Goal: Task Accomplishment & Management: Use online tool/utility

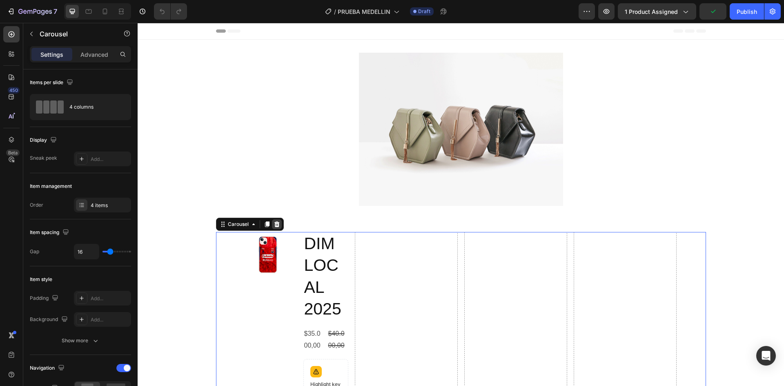
click at [275, 227] on icon at bounding box center [276, 224] width 5 height 6
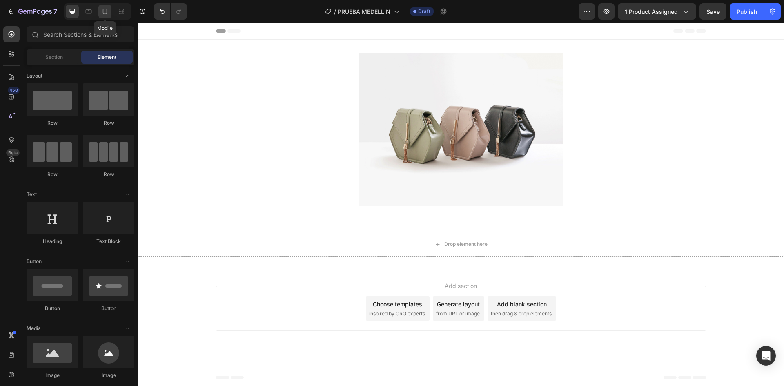
click at [107, 11] on icon at bounding box center [105, 12] width 4 height 6
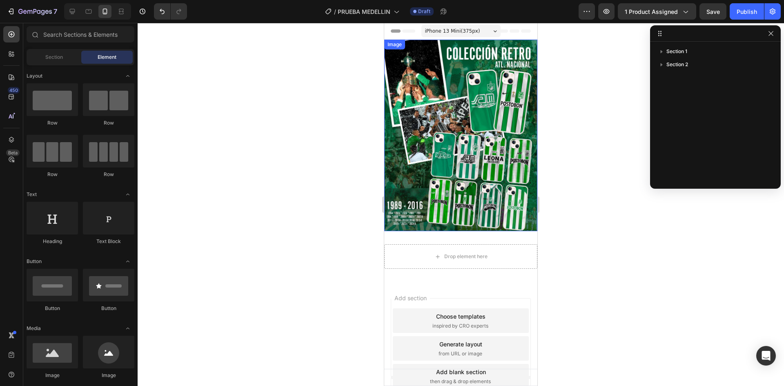
click at [496, 126] on img at bounding box center [460, 136] width 153 height 192
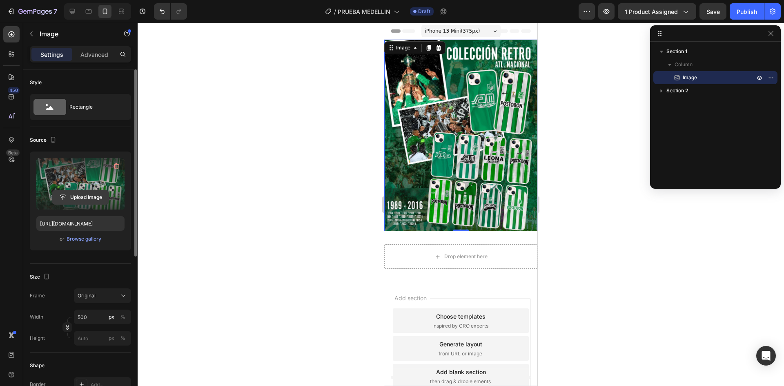
click at [77, 196] on input "file" at bounding box center [80, 197] width 56 height 14
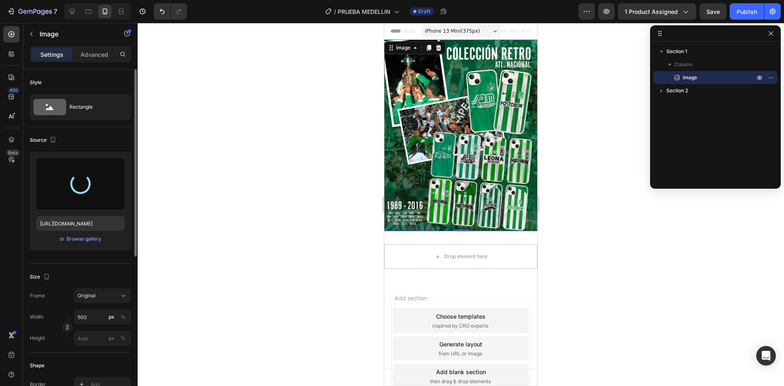
click at [474, 33] on div "iPhone 13 Mini ( 375 px)" at bounding box center [461, 31] width 79 height 12
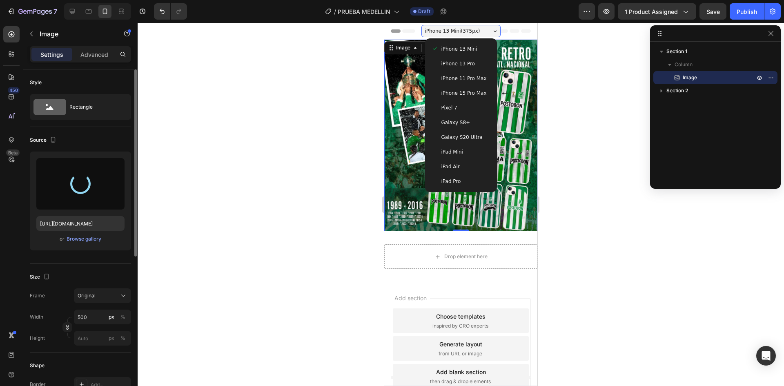
type input "[URL][DOMAIN_NAME]"
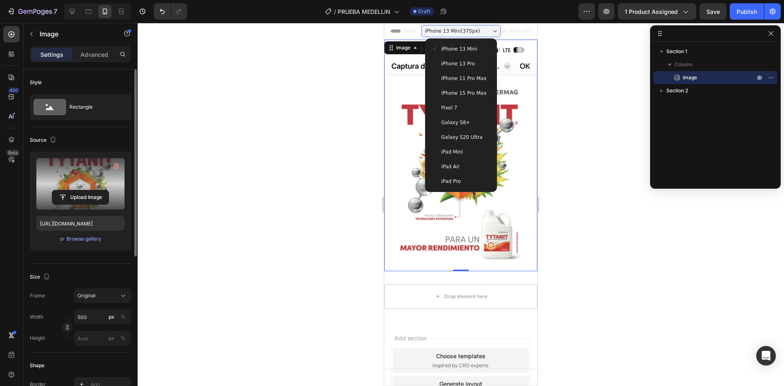
click at [471, 95] on span "iPhone 15 Pro Max" at bounding box center [464, 93] width 45 height 8
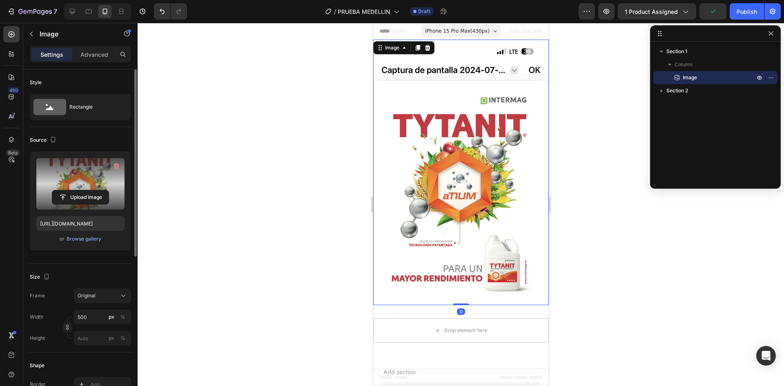
drag, startPoint x: 462, startPoint y: 295, endPoint x: 461, endPoint y: 271, distance: 23.7
click at [461, 271] on div "Image 0" at bounding box center [461, 173] width 176 height 266
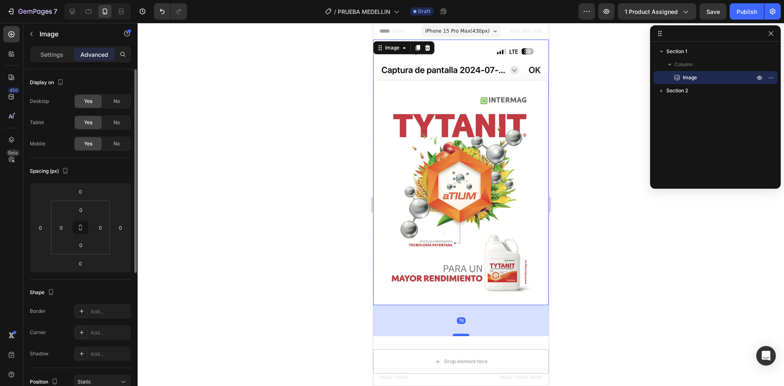
drag, startPoint x: 461, startPoint y: 295, endPoint x: 462, endPoint y: 326, distance: 31.0
click at [462, 334] on div at bounding box center [461, 335] width 16 height 2
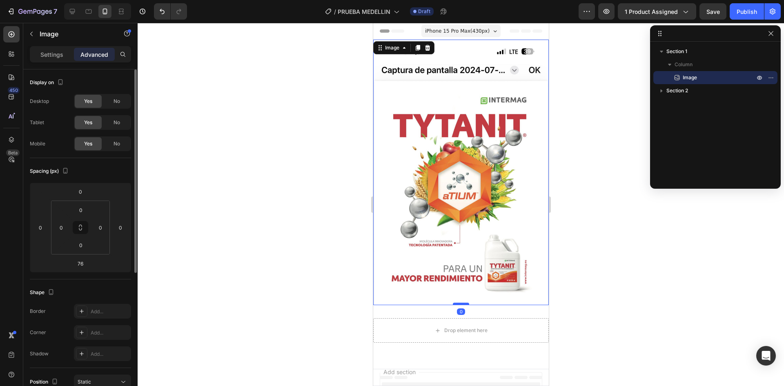
drag, startPoint x: 462, startPoint y: 327, endPoint x: 464, endPoint y: 294, distance: 32.8
click at [464, 303] on div at bounding box center [461, 304] width 16 height 2
type input "0"
click at [630, 271] on div at bounding box center [461, 204] width 647 height 363
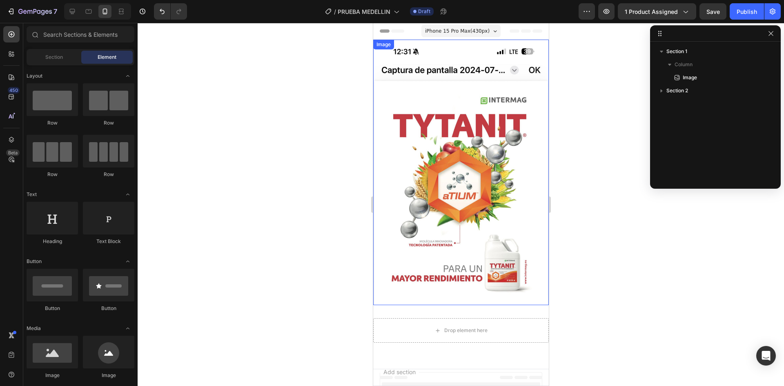
click at [439, 160] on img at bounding box center [461, 173] width 176 height 266
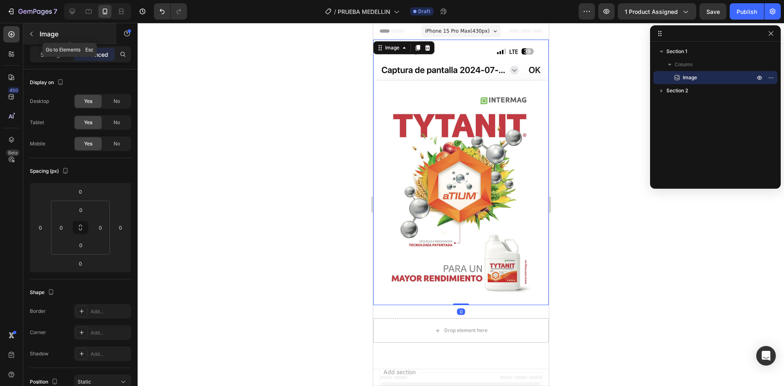
click at [49, 35] on p "Image" at bounding box center [74, 34] width 69 height 10
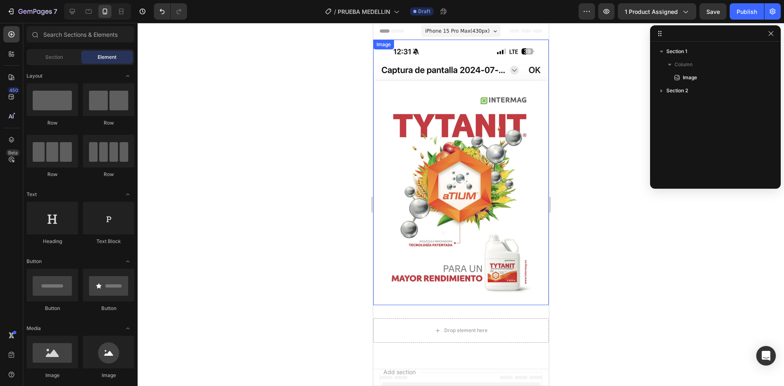
click at [469, 179] on img at bounding box center [461, 173] width 176 height 266
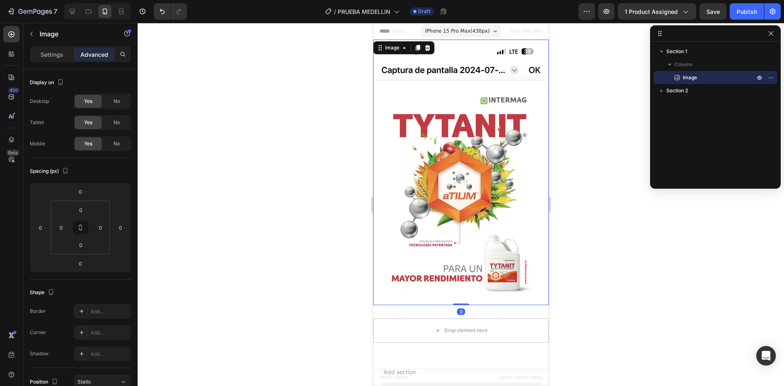
click at [469, 179] on img at bounding box center [461, 173] width 176 height 266
click at [48, 55] on p "Settings" at bounding box center [51, 54] width 23 height 9
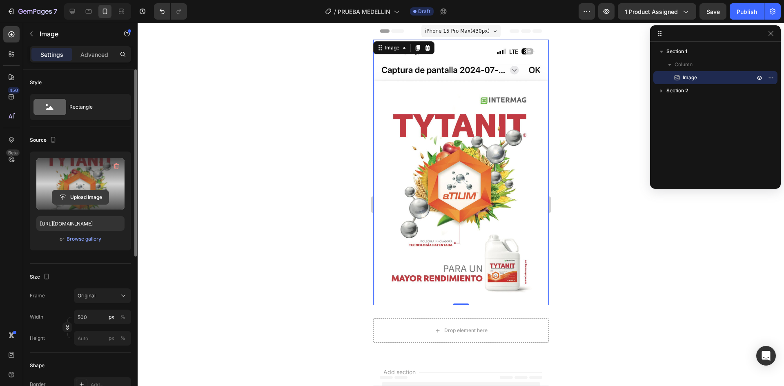
click at [69, 201] on input "file" at bounding box center [80, 197] width 56 height 14
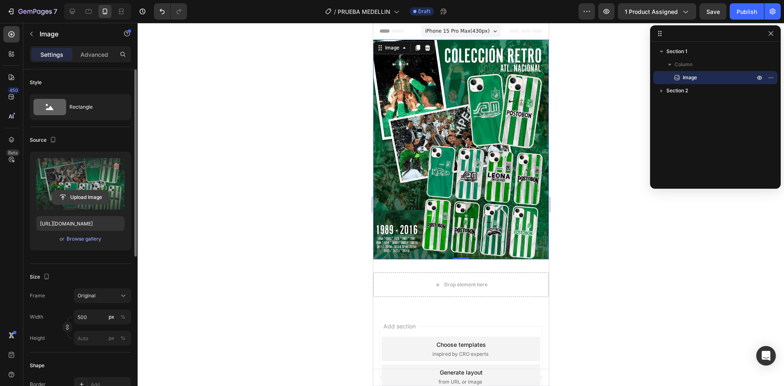
click at [84, 200] on input "file" at bounding box center [80, 197] width 56 height 14
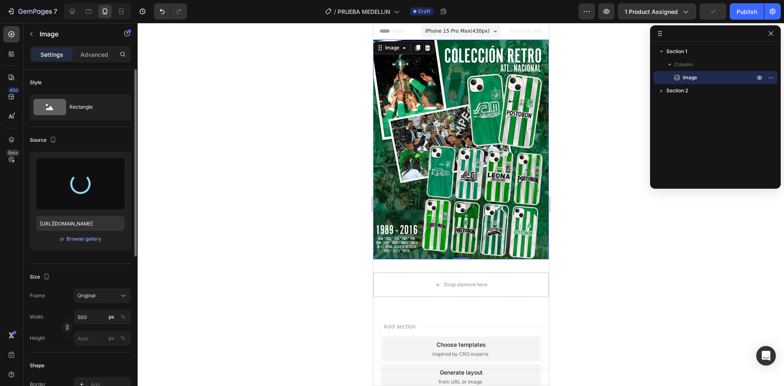
type input "https://cdn.shopify.com/s/files/1/0774/7685/6061/files/gempages_586081252839260…"
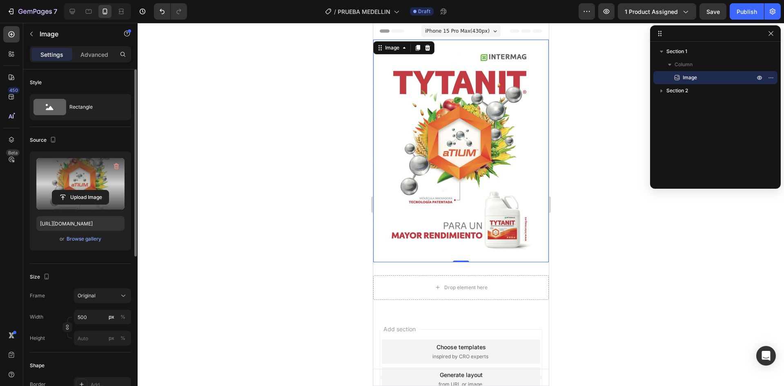
click at [314, 236] on div at bounding box center [461, 204] width 647 height 363
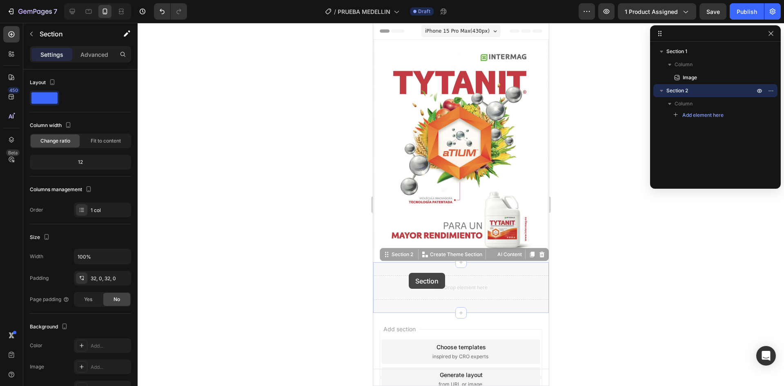
drag, startPoint x: 409, startPoint y: 273, endPoint x: 409, endPoint y: 260, distance: 13.1
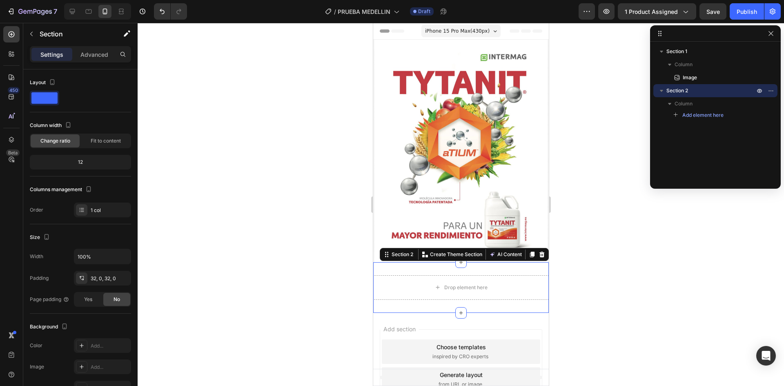
click at [339, 285] on div at bounding box center [461, 204] width 647 height 363
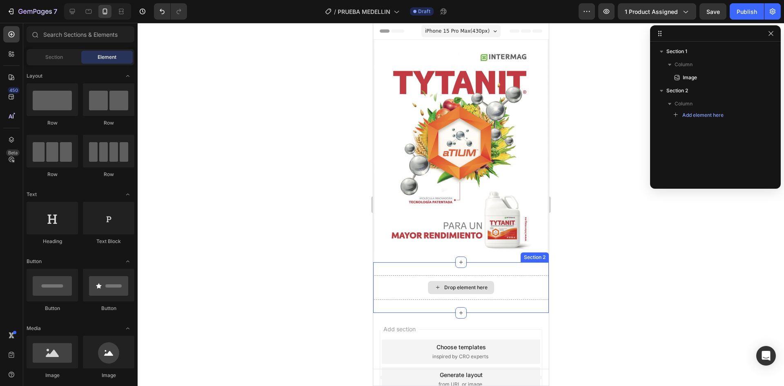
click at [422, 281] on div "Drop element here" at bounding box center [461, 287] width 176 height 25
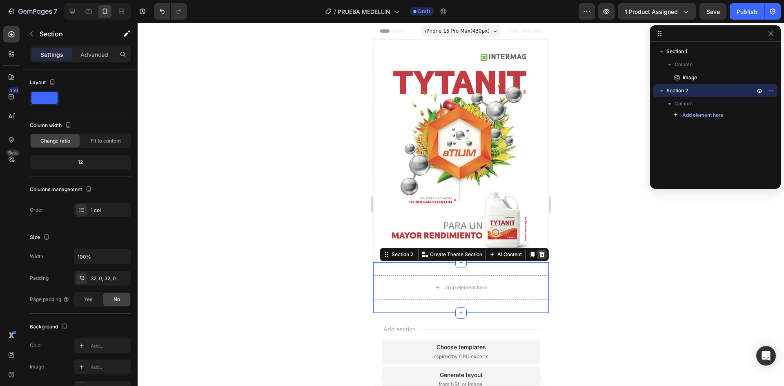
click at [539, 252] on icon at bounding box center [541, 255] width 5 height 6
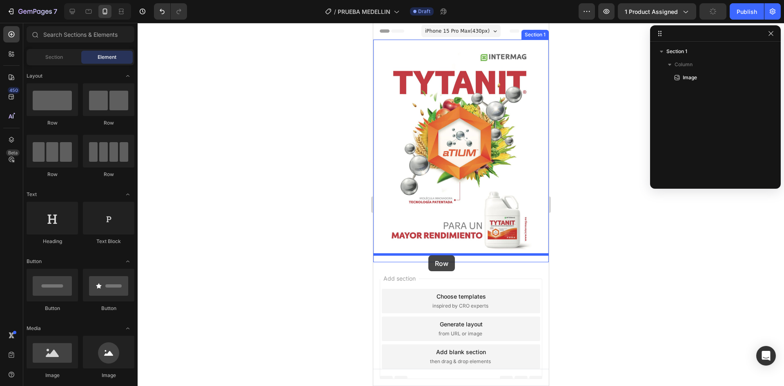
drag, startPoint x: 431, startPoint y: 127, endPoint x: 428, endPoint y: 255, distance: 128.3
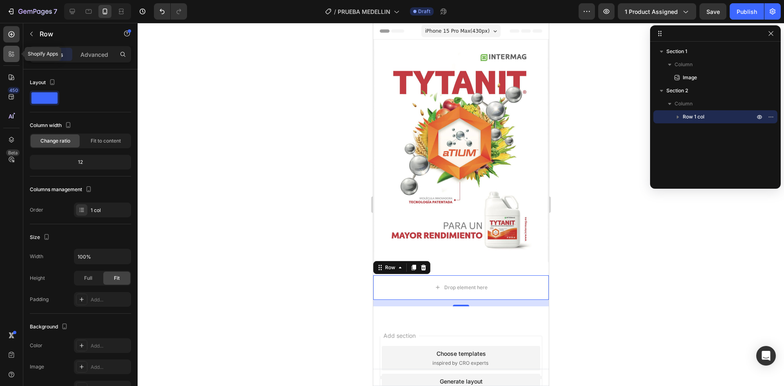
click at [15, 58] on div at bounding box center [11, 54] width 16 height 16
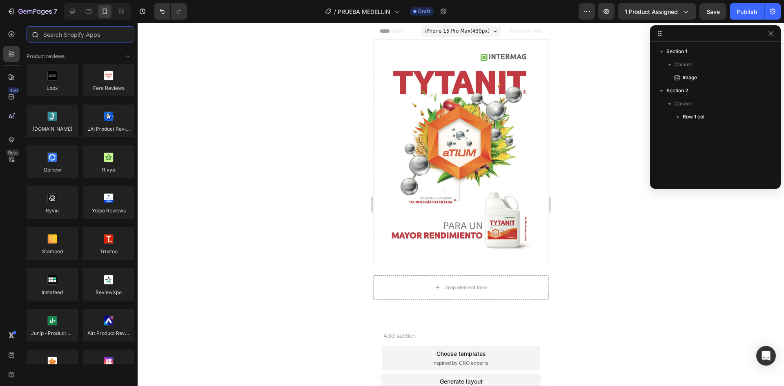
click at [80, 38] on input "text" at bounding box center [81, 34] width 108 height 16
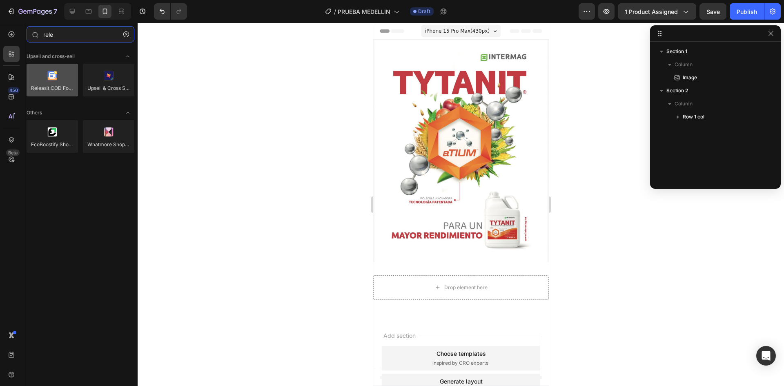
type input "rele"
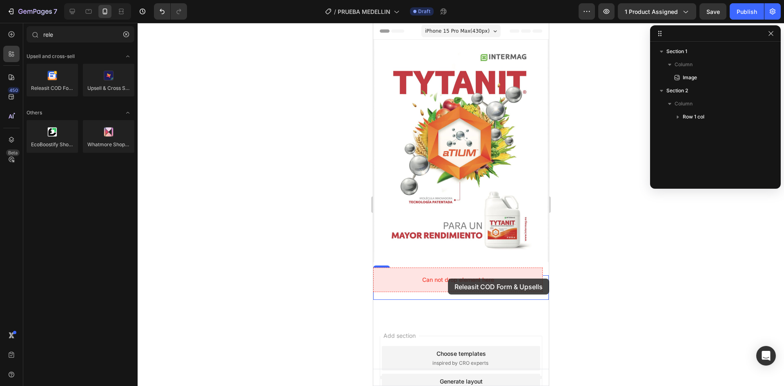
drag, startPoint x: 428, startPoint y: 103, endPoint x: 448, endPoint y: 279, distance: 176.3
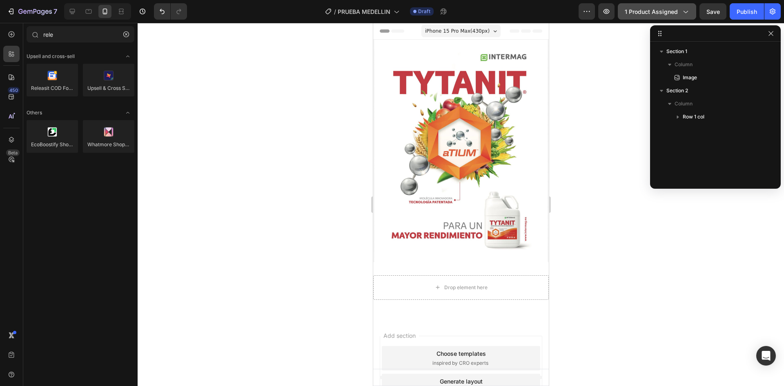
click at [655, 12] on span "1 product assigned" at bounding box center [651, 11] width 53 height 9
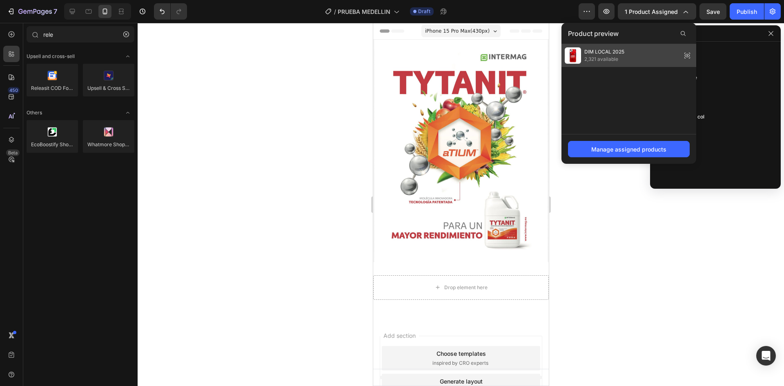
click at [638, 56] on div "DIM LOCAL 2025 2,321 available" at bounding box center [629, 55] width 135 height 23
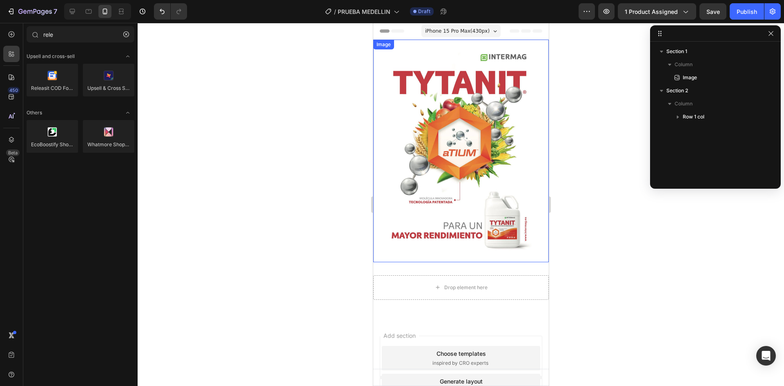
click at [424, 109] on img at bounding box center [461, 151] width 176 height 223
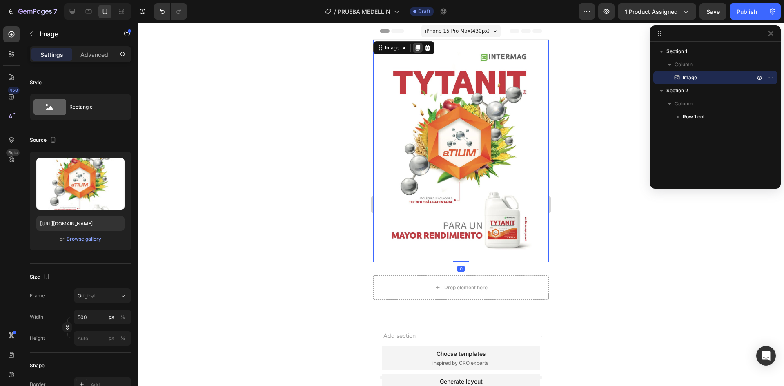
click at [415, 48] on icon at bounding box center [417, 48] width 7 height 7
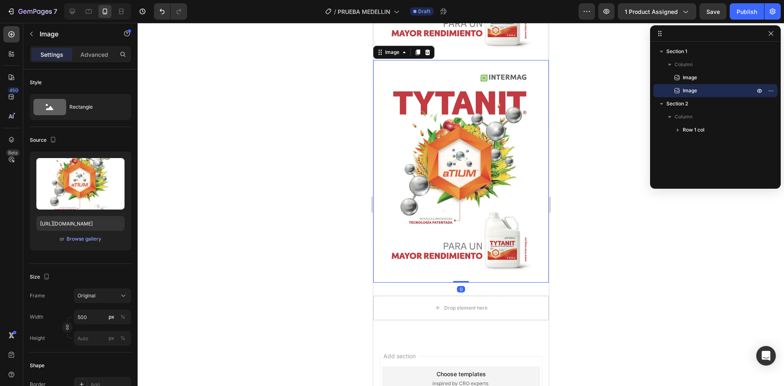
scroll to position [203, 0]
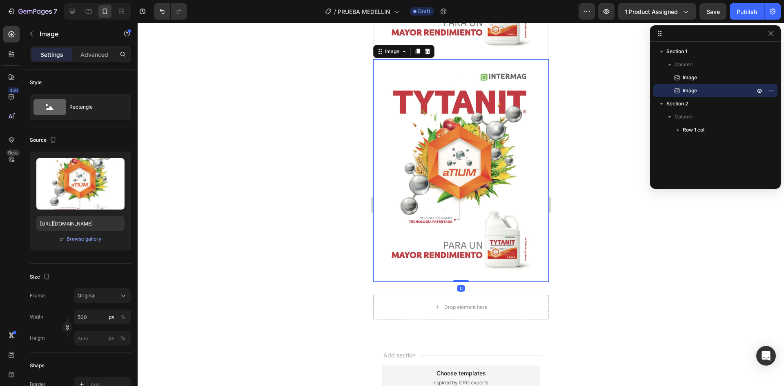
click at [442, 129] on img at bounding box center [461, 170] width 176 height 223
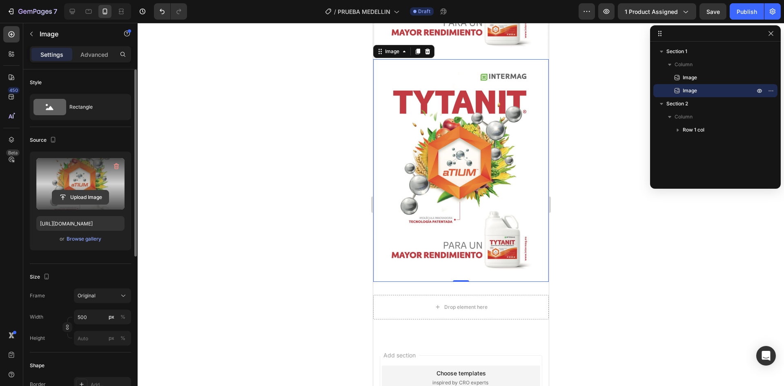
click at [80, 199] on input "file" at bounding box center [80, 197] width 56 height 14
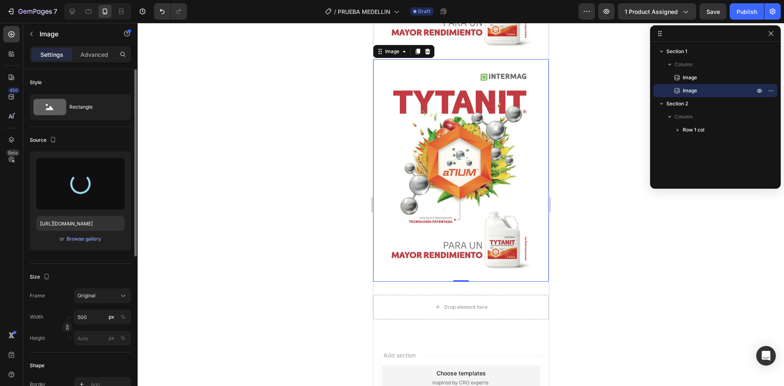
type input "https://cdn.shopify.com/s/files/1/0774/7685/6061/files/gempages_586081252839260…"
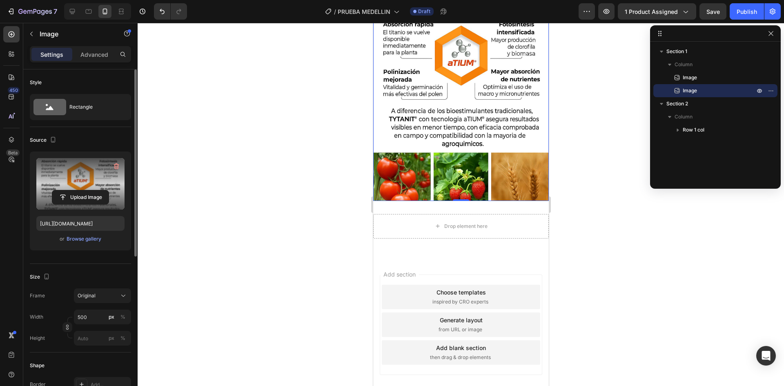
scroll to position [327, 0]
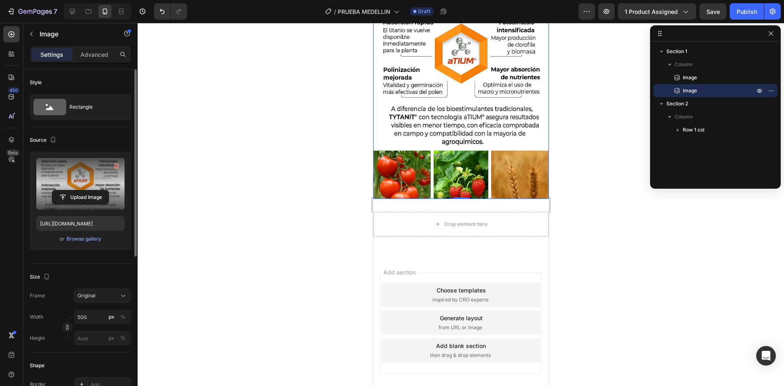
click at [447, 146] on img at bounding box center [461, 66] width 176 height 263
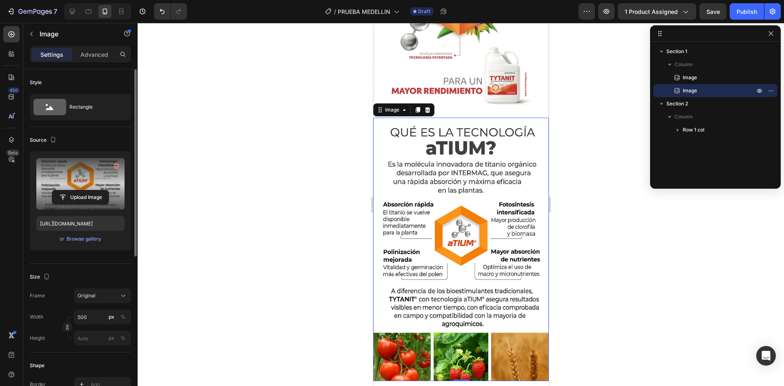
scroll to position [123, 0]
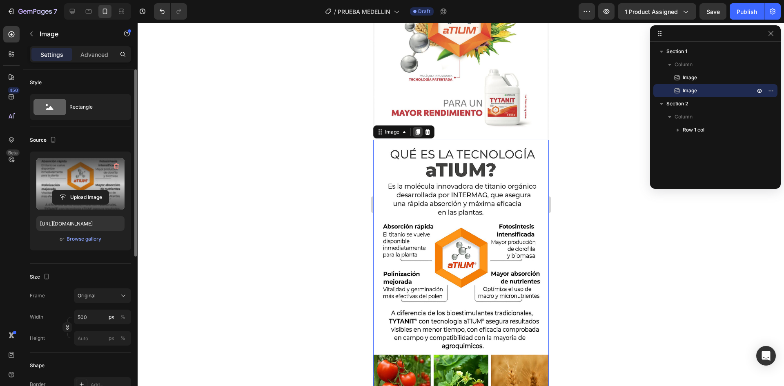
click at [417, 129] on icon at bounding box center [417, 132] width 4 height 6
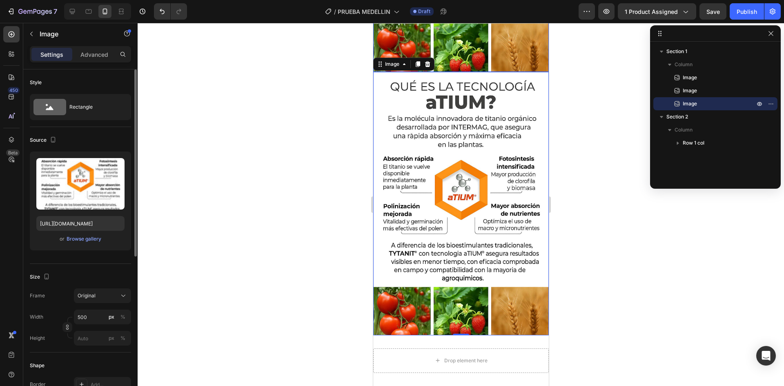
scroll to position [457, 0]
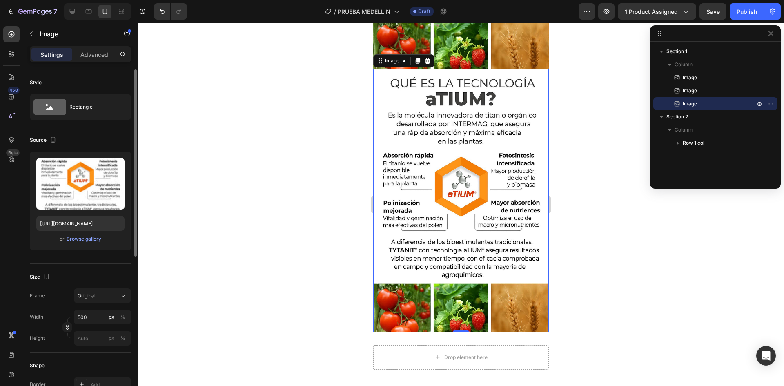
click at [450, 154] on img at bounding box center [461, 200] width 176 height 263
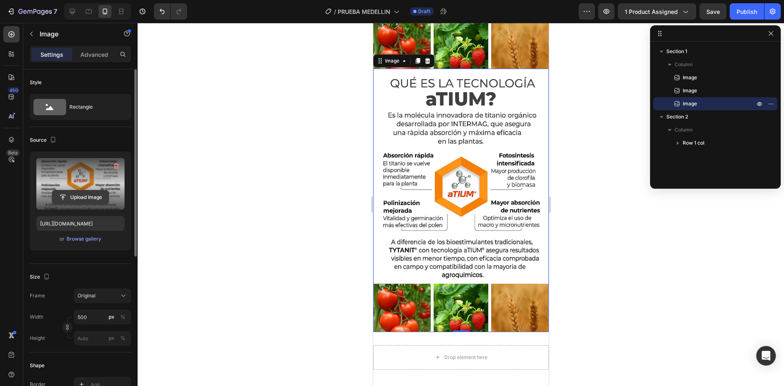
click at [90, 196] on input "file" at bounding box center [80, 197] width 56 height 14
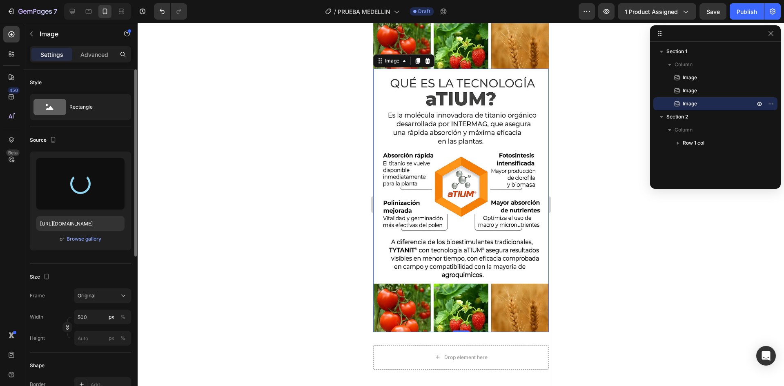
type input "https://cdn.shopify.com/s/files/1/0774/7685/6061/files/gempages_586081252839260…"
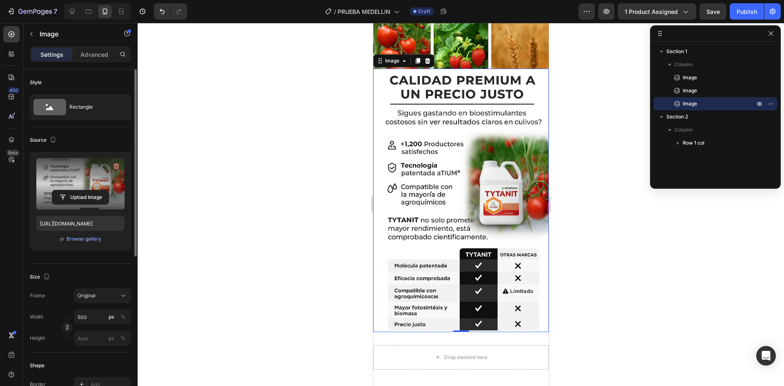
click at [287, 304] on div at bounding box center [461, 204] width 647 height 363
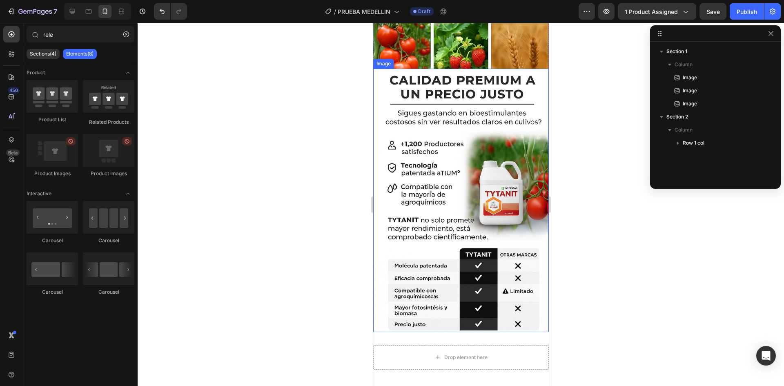
click at [465, 236] on img at bounding box center [461, 200] width 176 height 263
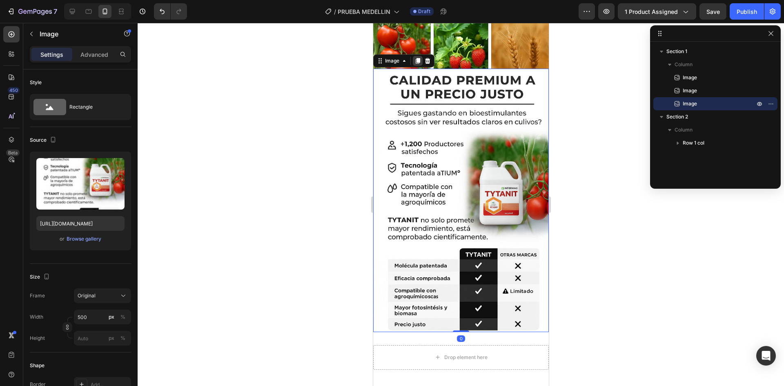
click at [417, 58] on icon at bounding box center [417, 61] width 4 height 6
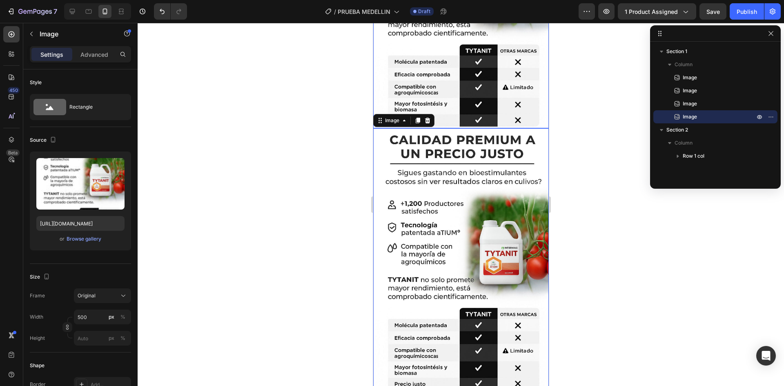
scroll to position [671, 0]
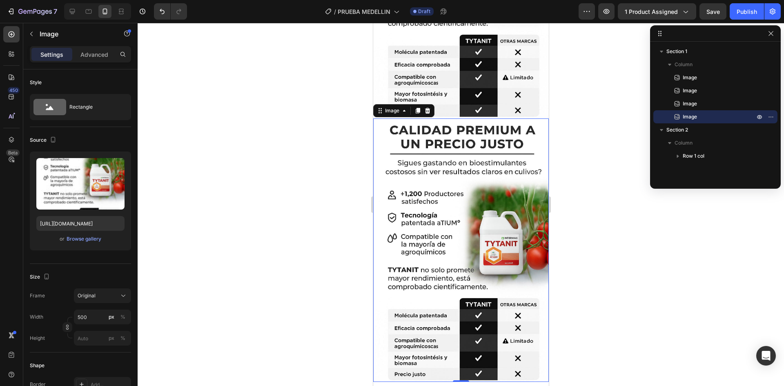
click at [431, 168] on img at bounding box center [461, 249] width 176 height 263
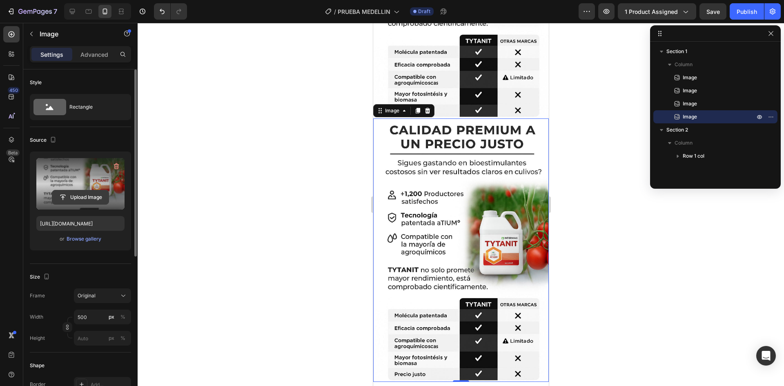
click at [73, 199] on input "file" at bounding box center [80, 197] width 56 height 14
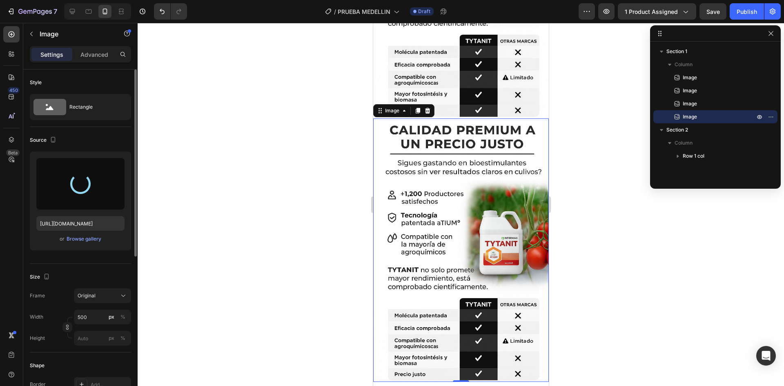
type input "https://cdn.shopify.com/s/files/1/0774/7685/6061/files/gempages_586081252839260…"
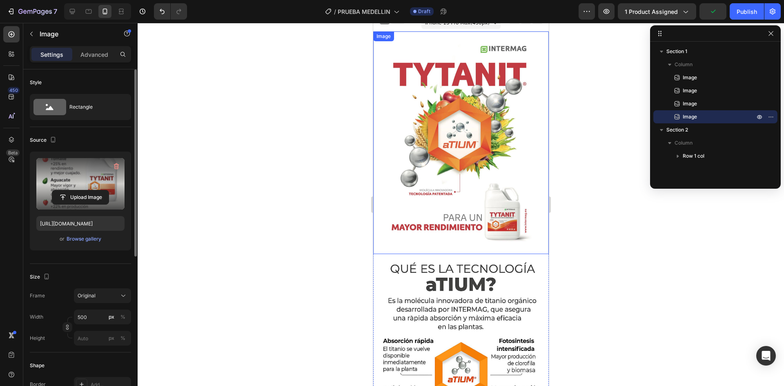
scroll to position [0, 0]
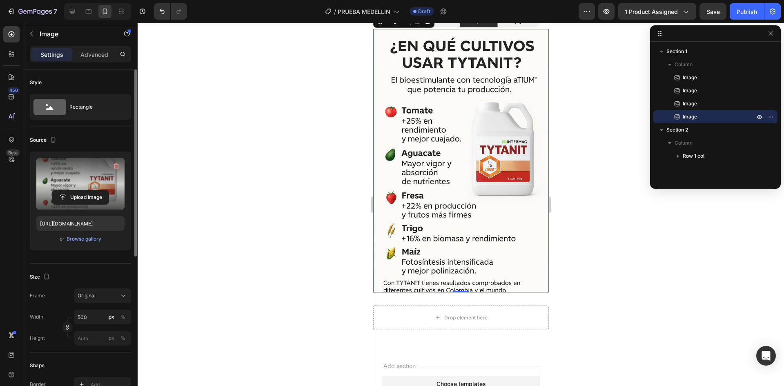
click at [460, 143] on img at bounding box center [461, 160] width 176 height 263
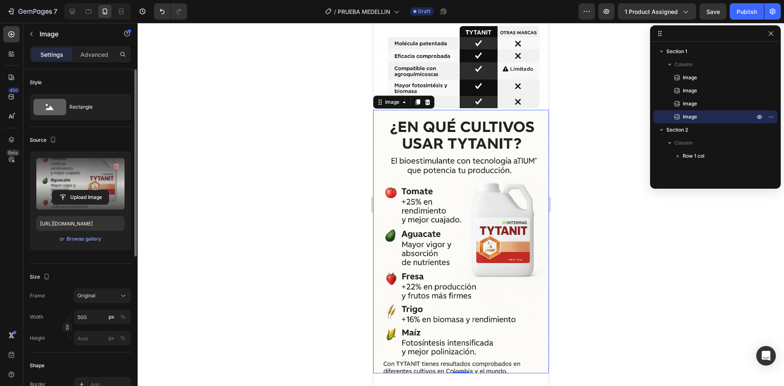
scroll to position [679, 0]
click at [416, 100] on icon at bounding box center [417, 103] width 7 height 7
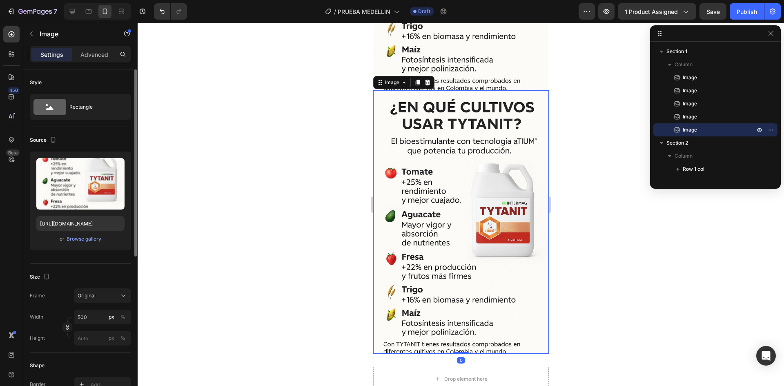
scroll to position [966, 0]
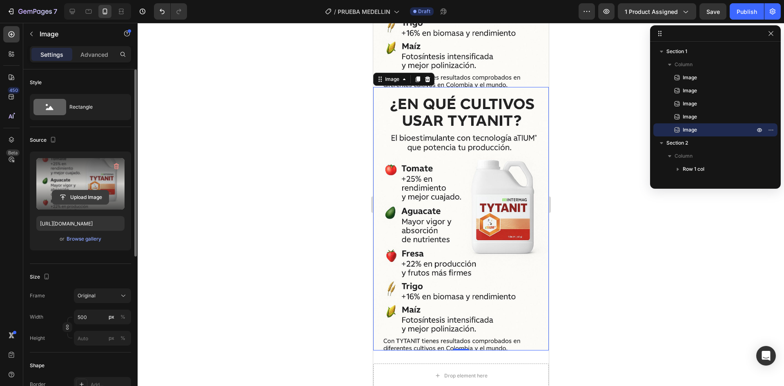
click at [74, 197] on input "file" at bounding box center [80, 197] width 56 height 14
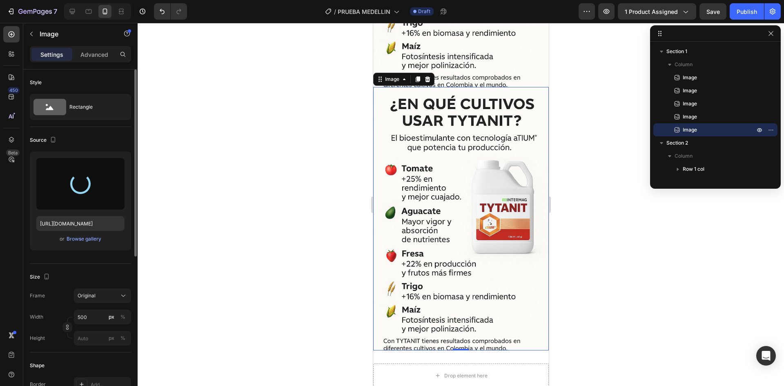
type input "https://cdn.shopify.com/s/files/1/0774/7685/6061/files/gempages_586081252839260…"
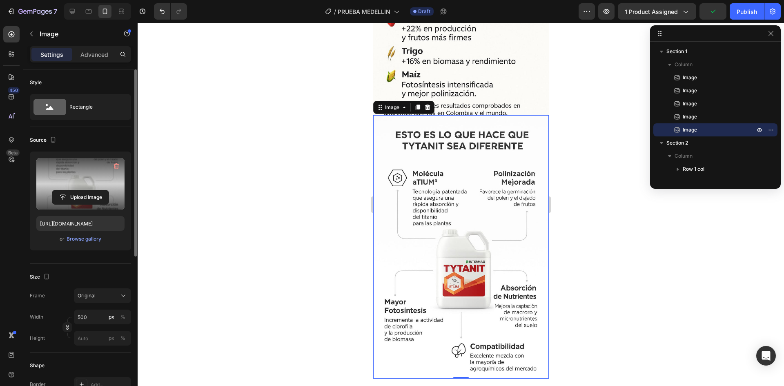
scroll to position [940, 0]
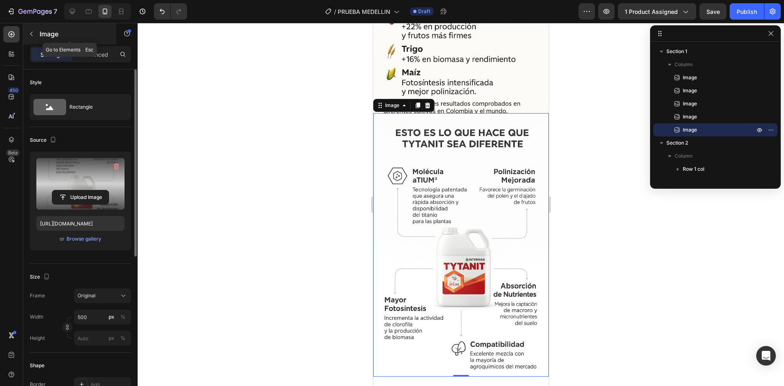
click at [37, 37] on button "button" at bounding box center [31, 33] width 13 height 13
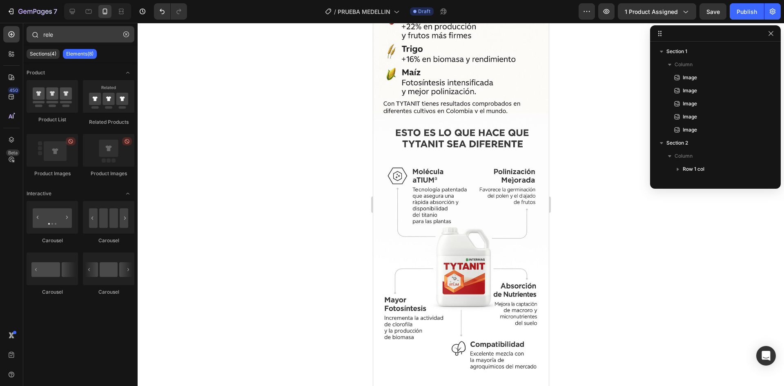
click at [126, 33] on icon "button" at bounding box center [126, 34] width 6 height 6
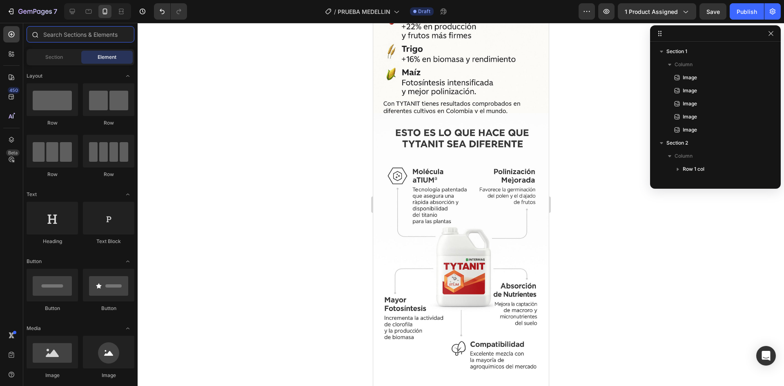
click at [87, 35] on input "text" at bounding box center [81, 34] width 108 height 16
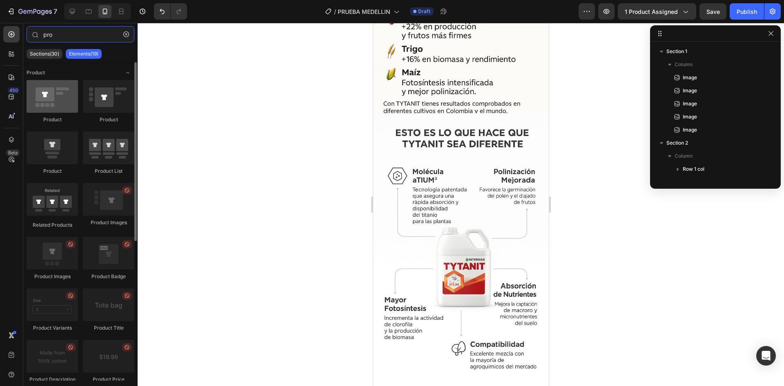
type input "pro"
click at [66, 93] on div at bounding box center [52, 96] width 51 height 33
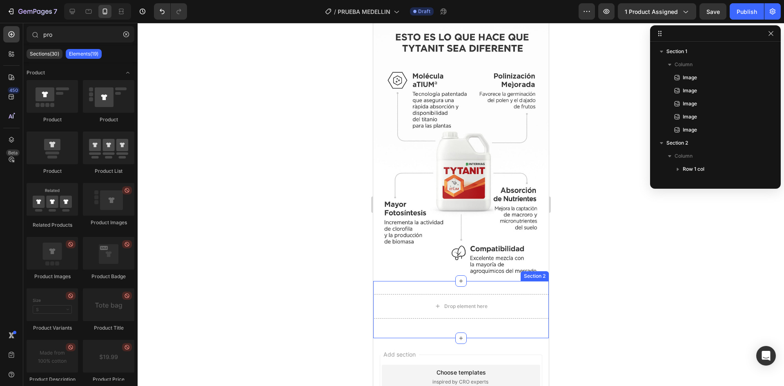
scroll to position [1096, 0]
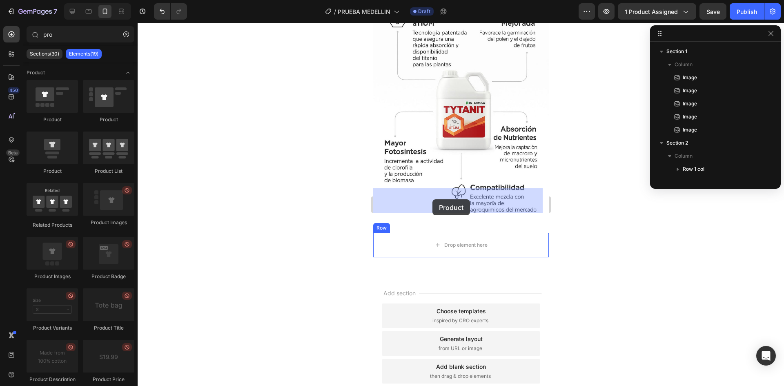
drag, startPoint x: 422, startPoint y: 125, endPoint x: 432, endPoint y: 199, distance: 75.5
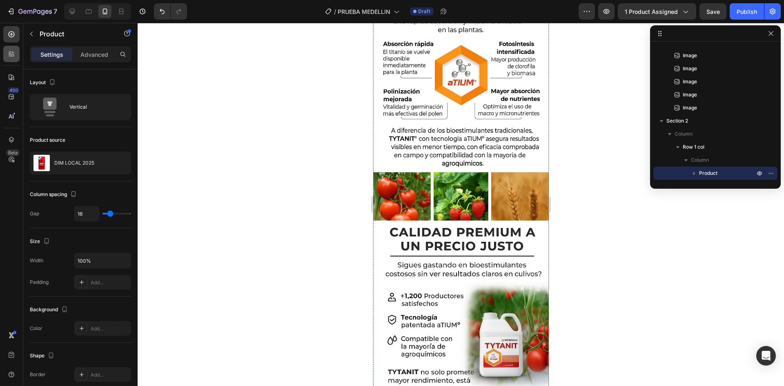
scroll to position [301, 0]
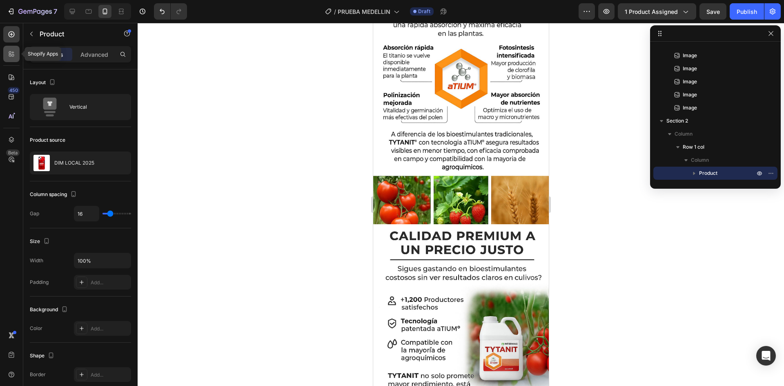
click at [9, 52] on icon at bounding box center [10, 52] width 2 height 2
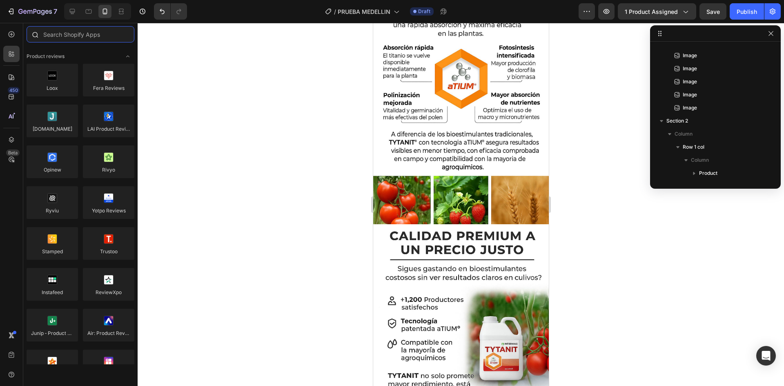
click at [83, 40] on input "text" at bounding box center [81, 34] width 108 height 16
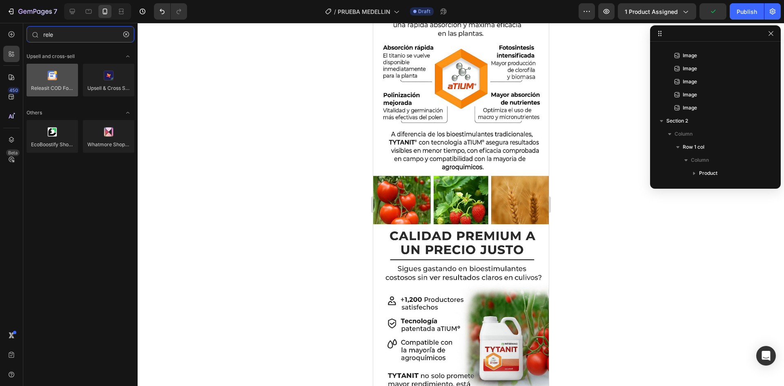
type input "rele"
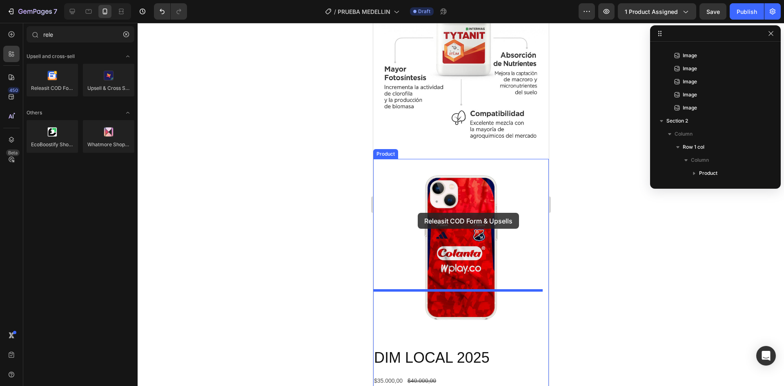
scroll to position [1159, 0]
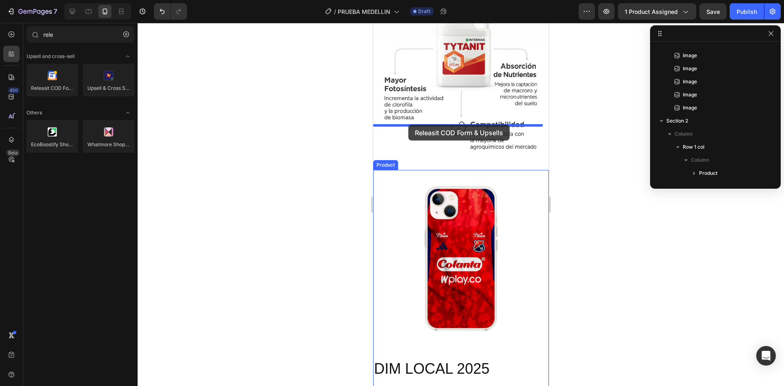
drag, startPoint x: 429, startPoint y: 106, endPoint x: 406, endPoint y: 118, distance: 25.6
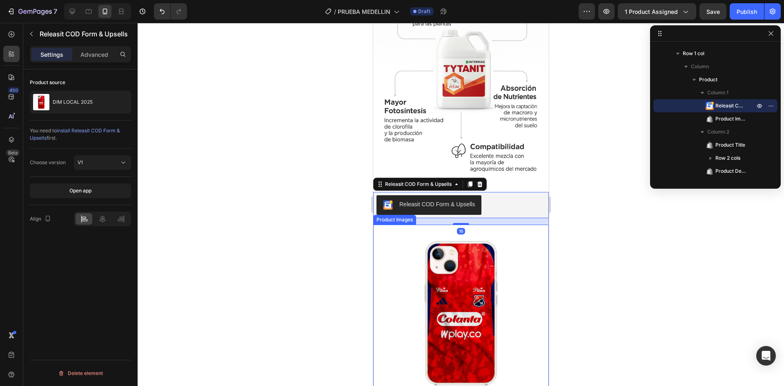
scroll to position [1118, 0]
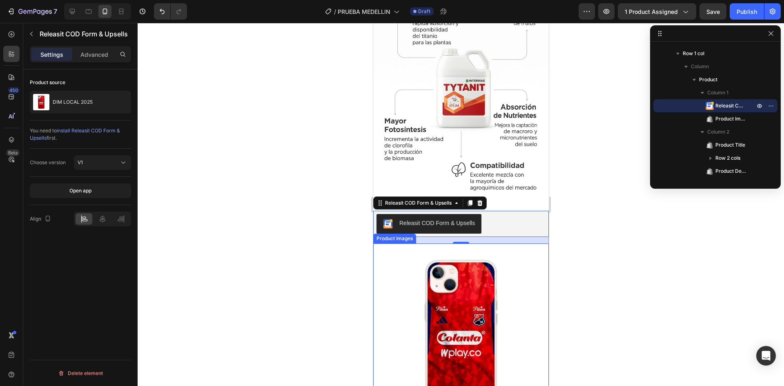
click at [496, 243] on img at bounding box center [461, 331] width 176 height 176
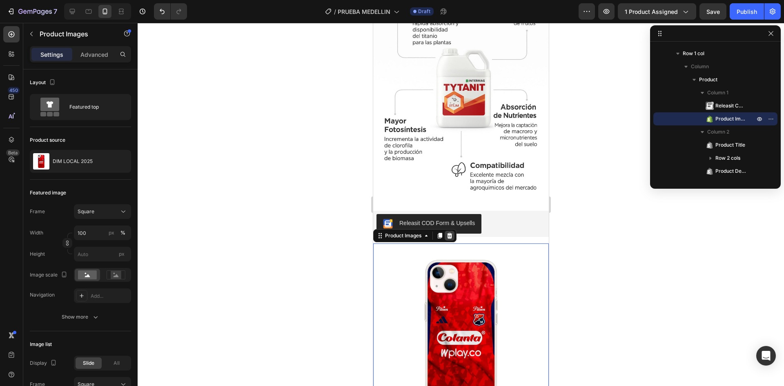
click at [449, 233] on icon at bounding box center [449, 236] width 5 height 6
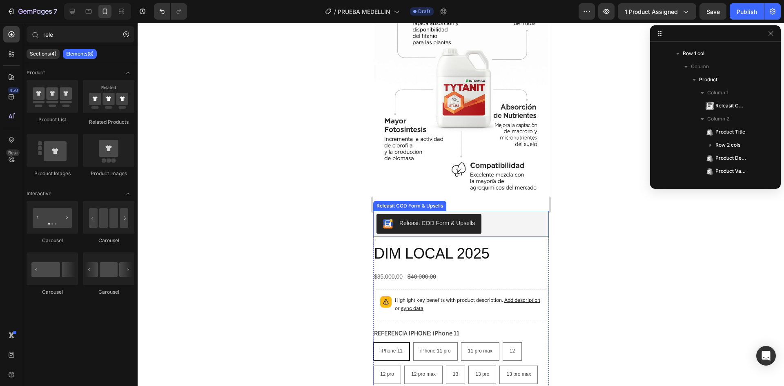
click at [505, 214] on div "Releasit COD Form & Upsells" at bounding box center [460, 224] width 169 height 20
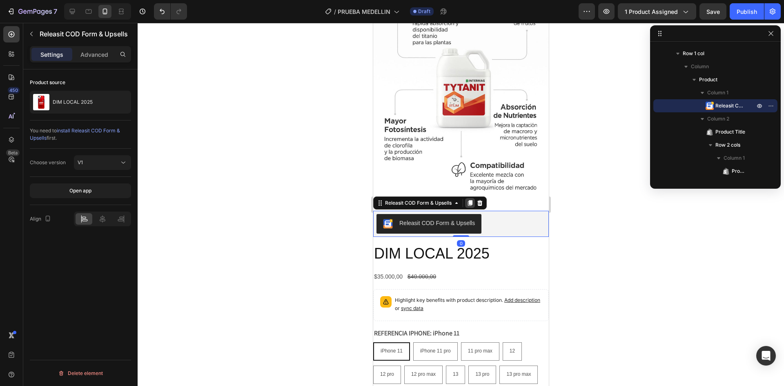
click at [471, 200] on icon at bounding box center [470, 203] width 4 height 6
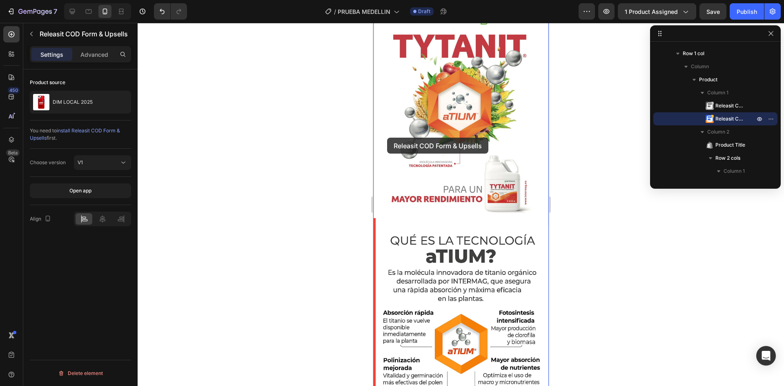
scroll to position [0, 0]
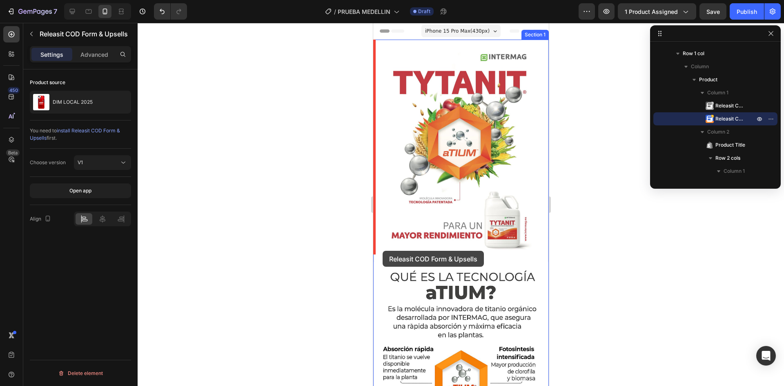
drag, startPoint x: 378, startPoint y: 187, endPoint x: 382, endPoint y: 250, distance: 63.4
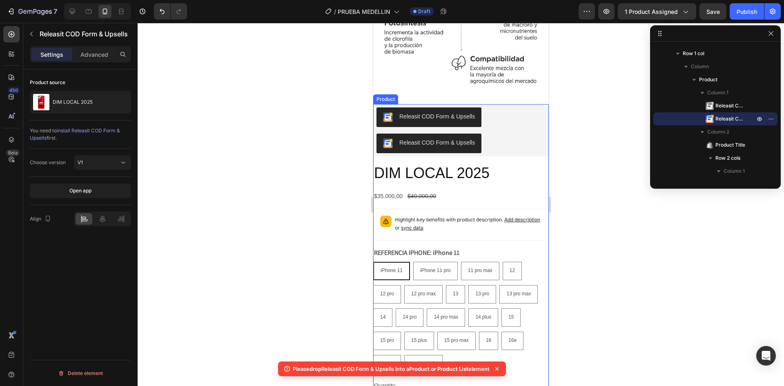
scroll to position [1226, 0]
click at [482, 133] on div "Releasit COD Form & Upsells" at bounding box center [460, 143] width 169 height 20
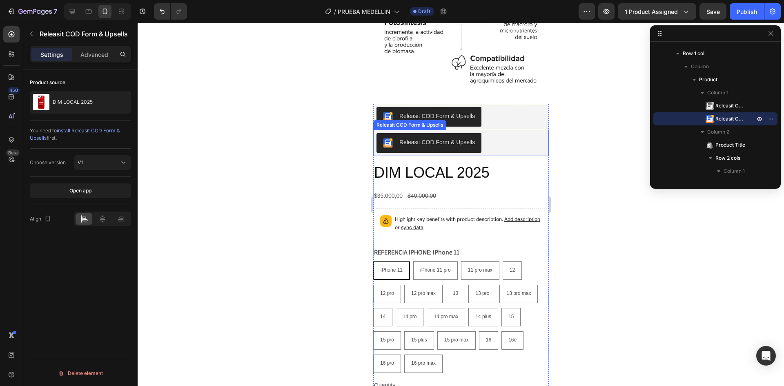
click at [523, 133] on div "Releasit COD Form & Upsells" at bounding box center [460, 143] width 169 height 20
click at [435, 130] on div "Releasit COD Form & Upsells" at bounding box center [461, 143] width 176 height 26
click at [403, 138] on div "Releasit COD Form & Upsells" at bounding box center [437, 142] width 76 height 9
click at [403, 133] on button "Releasit COD Form & Upsells" at bounding box center [428, 143] width 105 height 20
drag, startPoint x: 516, startPoint y: 108, endPoint x: 525, endPoint y: 119, distance: 14.1
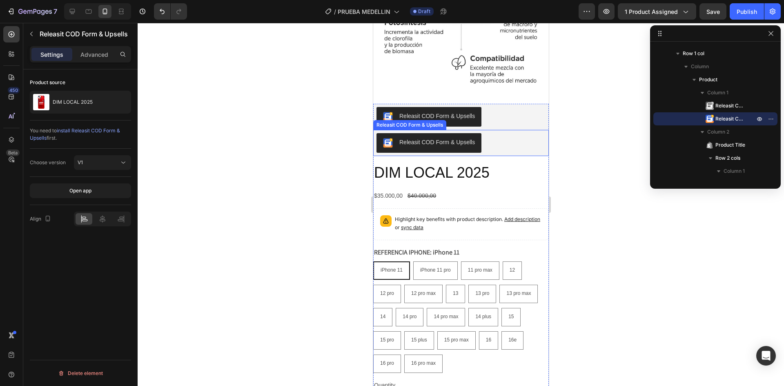
click at [517, 133] on div "Releasit COD Form & Upsells" at bounding box center [460, 143] width 169 height 20
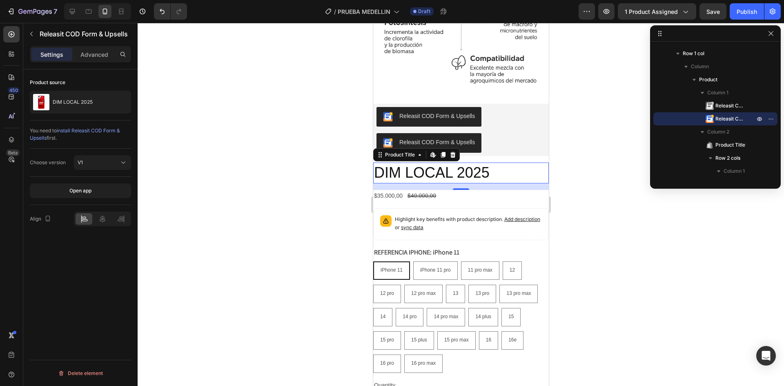
click at [525, 163] on h2 "DIM LOCAL 2025" at bounding box center [461, 173] width 176 height 21
click at [517, 133] on div "Releasit COD Form & Upsells" at bounding box center [460, 143] width 169 height 20
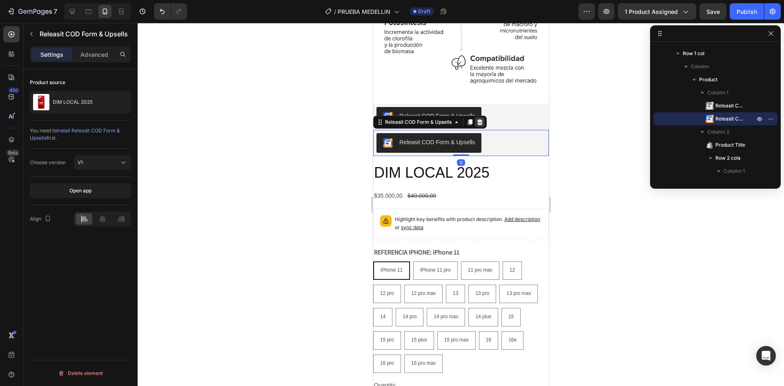
click at [483, 117] on div at bounding box center [480, 122] width 10 height 10
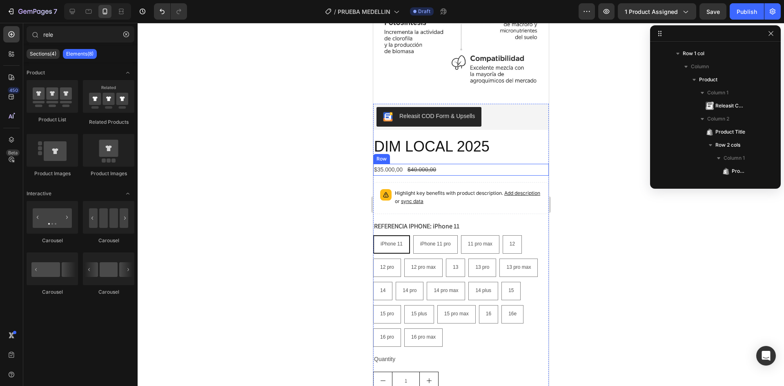
click at [513, 164] on div "$35.000,00 Product Price Product Price $40.000,00 Product Price Product Price R…" at bounding box center [461, 170] width 176 height 12
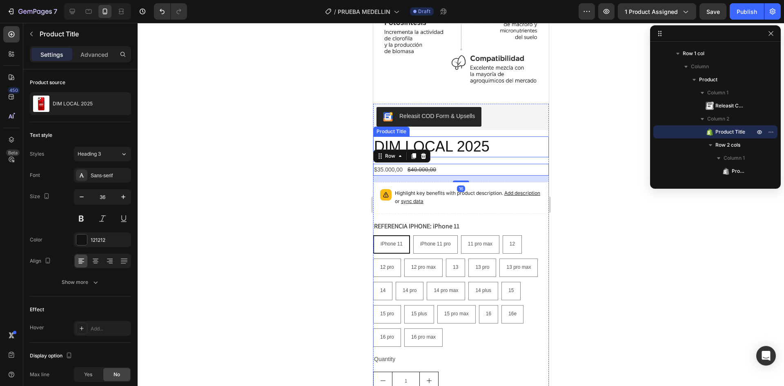
click at [513, 136] on h2 "DIM LOCAL 2025" at bounding box center [461, 146] width 176 height 21
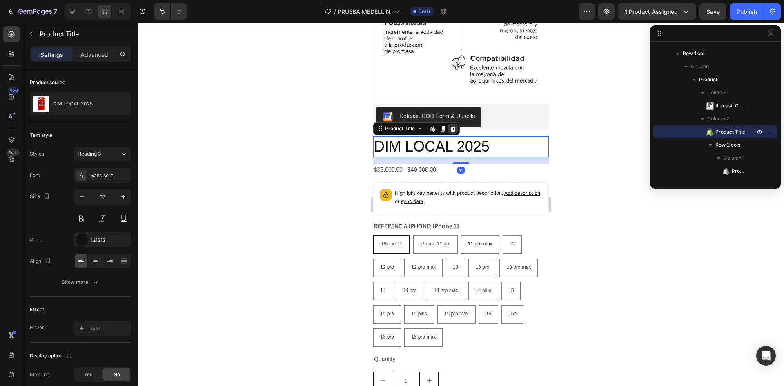
click at [455, 125] on icon at bounding box center [452, 128] width 7 height 7
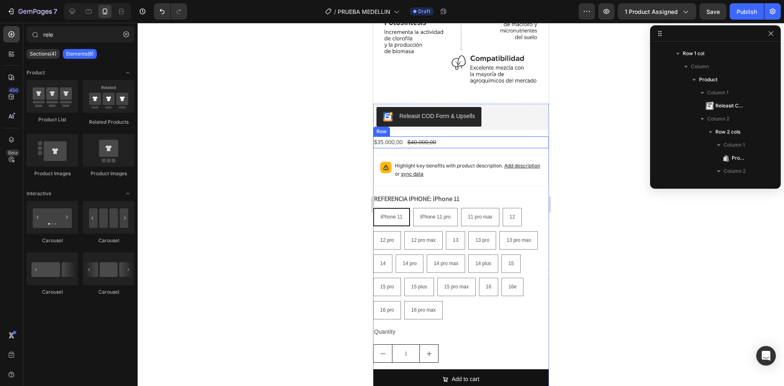
click at [495, 136] on div "$35.000,00 Product Price Product Price $40.000,00 Product Price Product Price R…" at bounding box center [461, 142] width 176 height 12
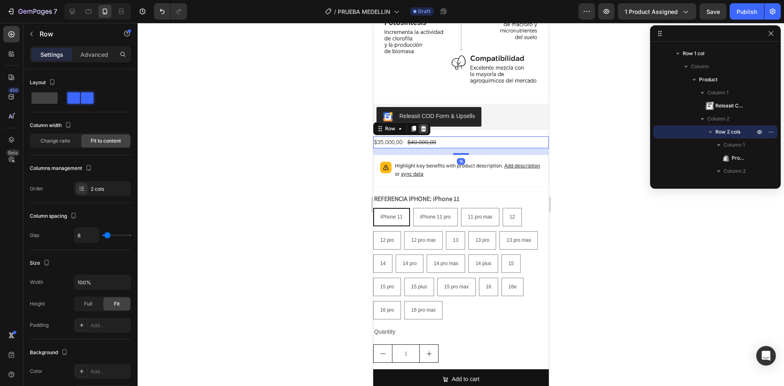
click at [426, 124] on div at bounding box center [423, 129] width 10 height 10
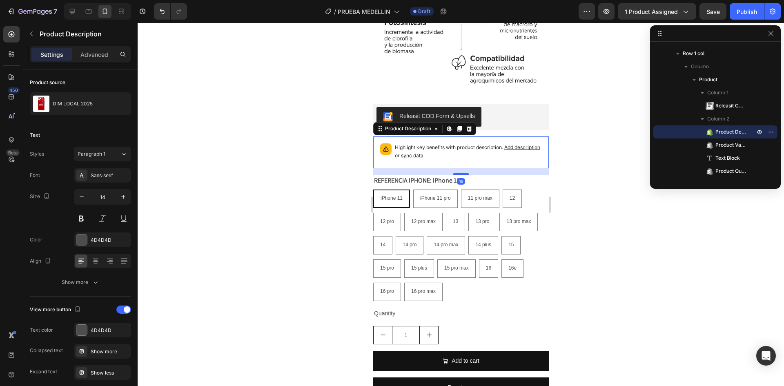
click at [516, 143] on div "Highlight key benefits with product description. Add description or sync data" at bounding box center [468, 152] width 147 height 18
click at [472, 125] on icon at bounding box center [469, 128] width 7 height 7
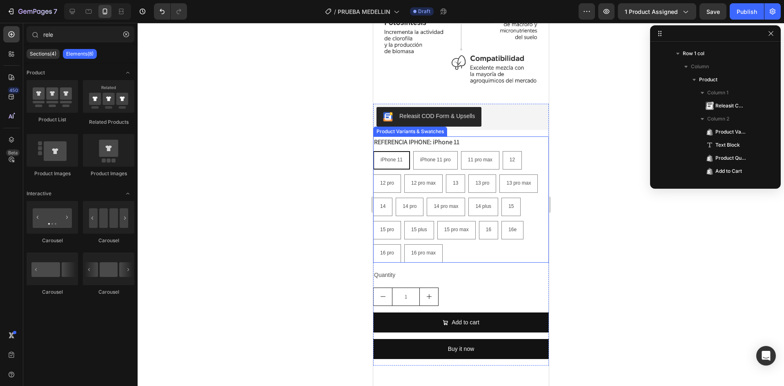
click at [534, 136] on div "REFERENCIA IPHONE: iPhone 11 iPhone 11 iPhone 11 iPhone 11 iPhone 11 pro iPhone…" at bounding box center [461, 199] width 176 height 126
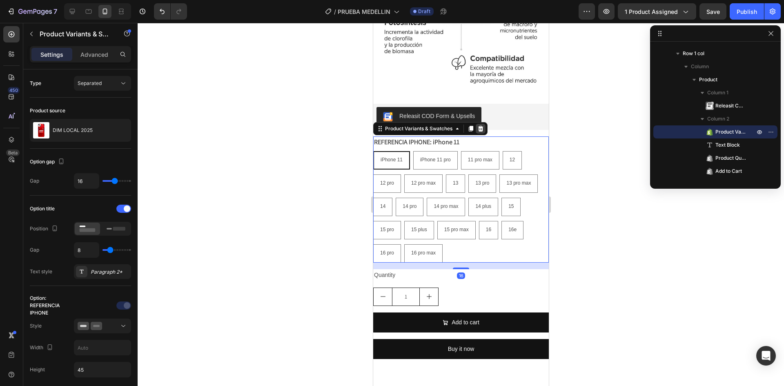
click at [482, 126] on icon at bounding box center [480, 129] width 5 height 6
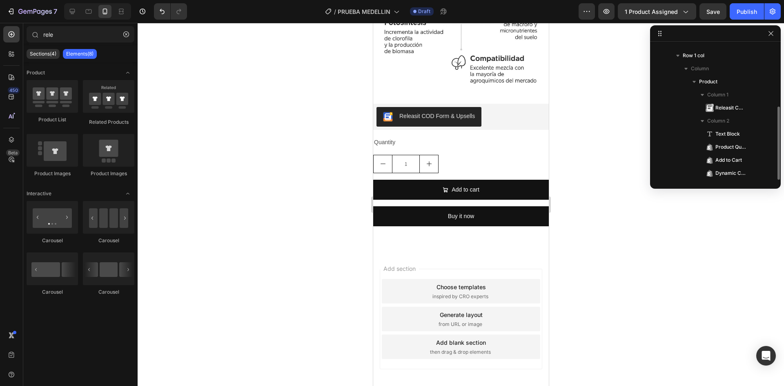
scroll to position [1201, 0]
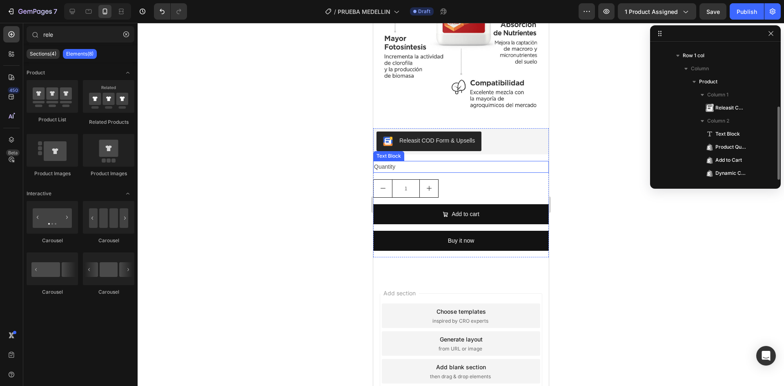
click at [501, 161] on div "Quantity" at bounding box center [461, 167] width 176 height 12
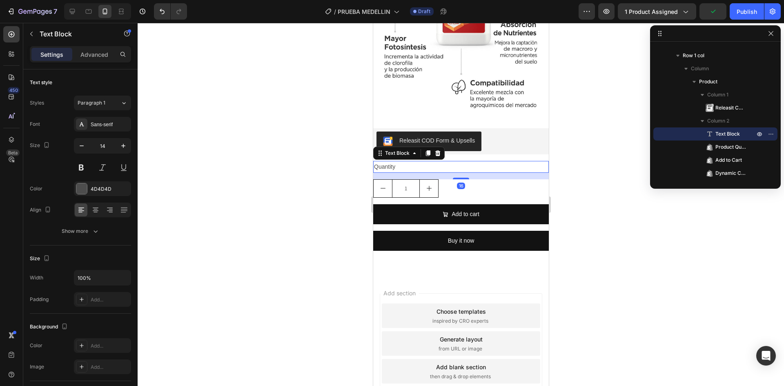
click at [442, 147] on div "Text Block" at bounding box center [408, 153] width 71 height 13
click at [441, 148] on div at bounding box center [438, 153] width 10 height 10
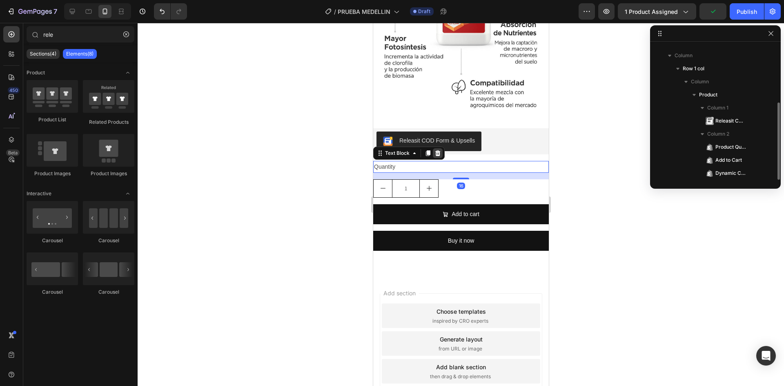
scroll to position [1183, 0]
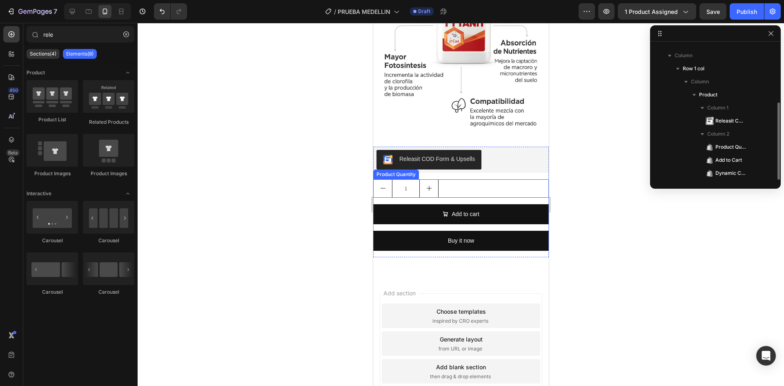
click at [466, 179] on div "1" at bounding box center [461, 188] width 176 height 18
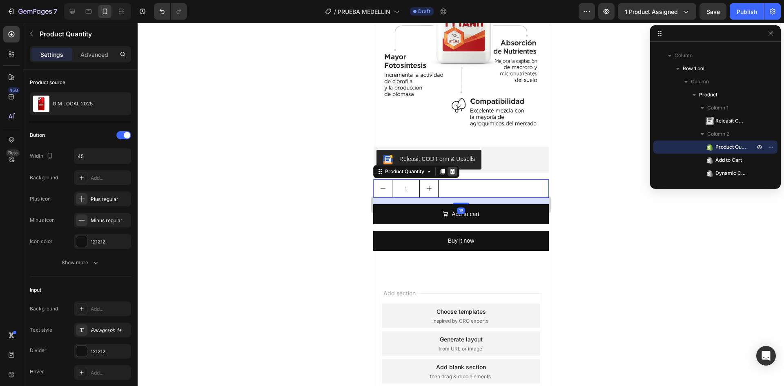
click at [452, 169] on icon at bounding box center [452, 172] width 5 height 6
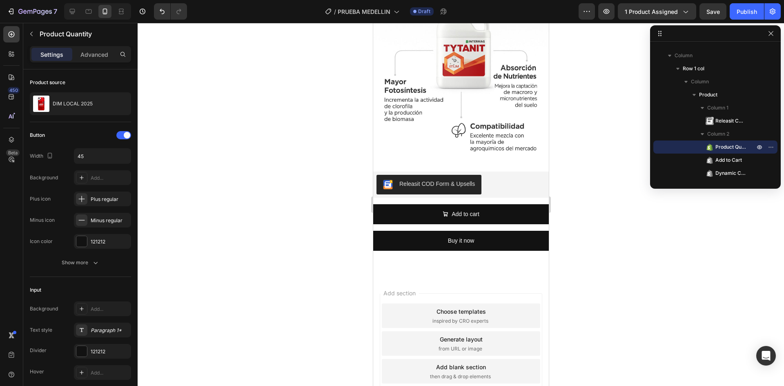
scroll to position [87, 0]
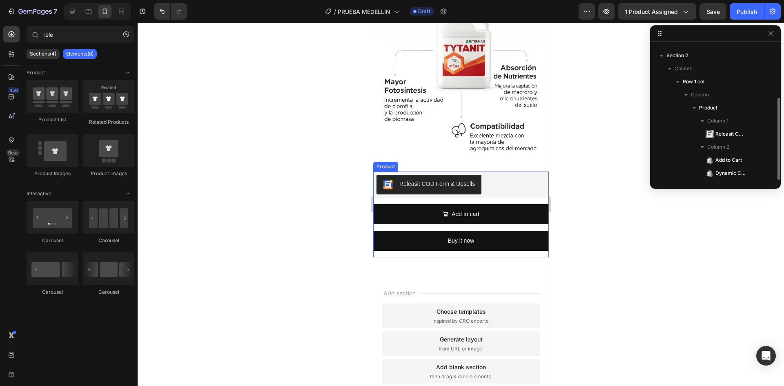
click at [469, 172] on div "Releasit COD Form & Upsells Releasit COD Form & Upsells Add to cart Add to Cart…" at bounding box center [461, 215] width 176 height 86
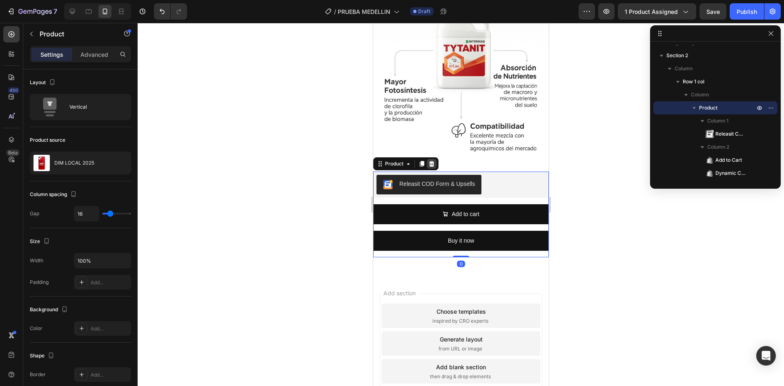
click at [433, 161] on icon at bounding box center [431, 164] width 5 height 6
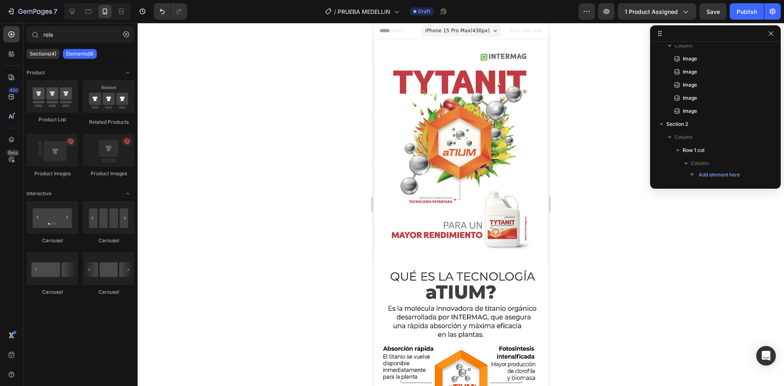
scroll to position [0, 0]
click at [715, 14] on span "Save" at bounding box center [713, 11] width 13 height 7
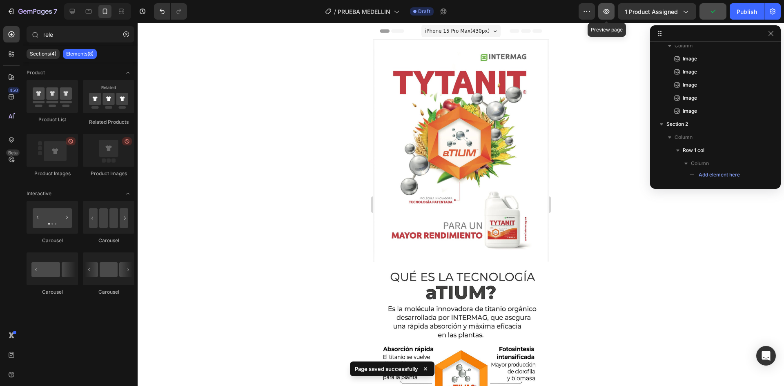
click at [609, 10] on icon "button" at bounding box center [607, 11] width 8 height 8
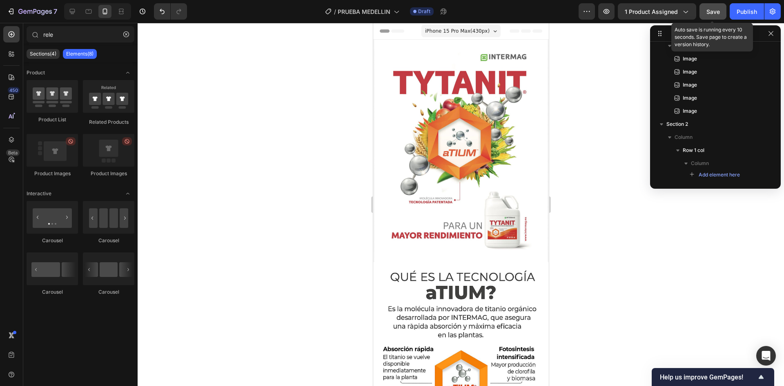
click at [712, 11] on span "Save" at bounding box center [713, 11] width 13 height 7
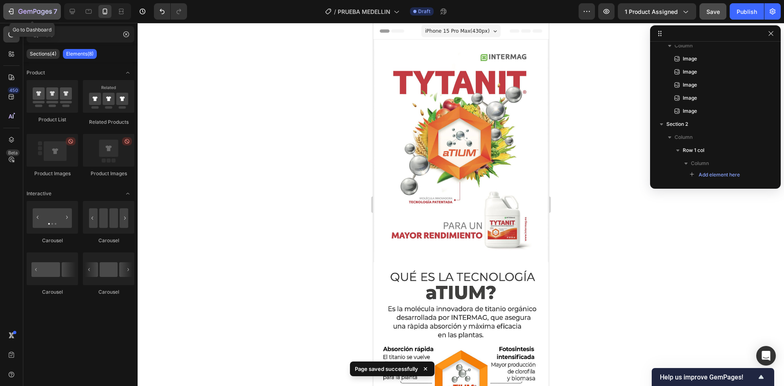
click at [21, 11] on icon "button" at bounding box center [20, 11] width 4 height 5
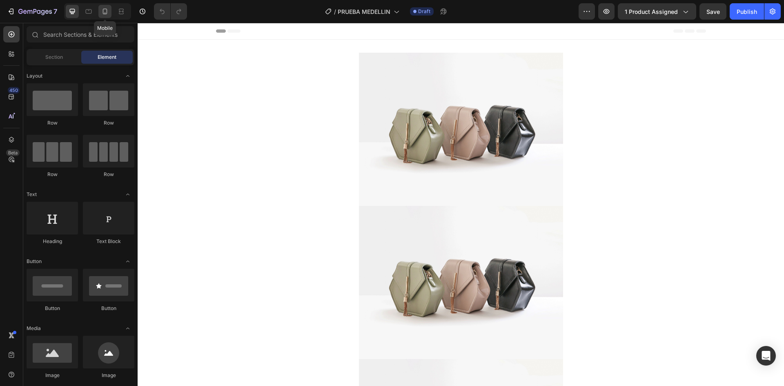
click at [103, 12] on icon at bounding box center [105, 12] width 4 height 6
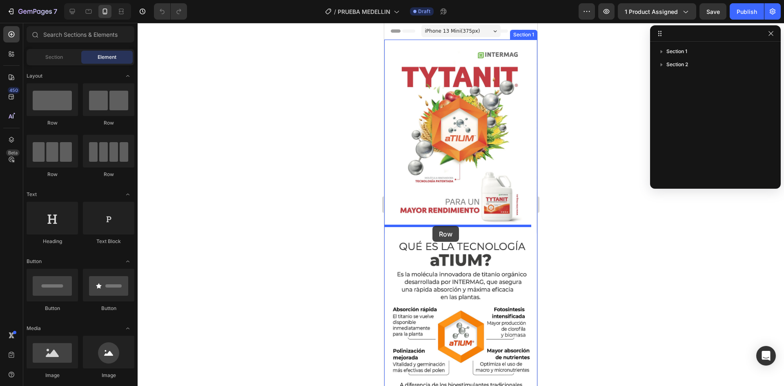
drag, startPoint x: 435, startPoint y: 127, endPoint x: 433, endPoint y: 226, distance: 98.5
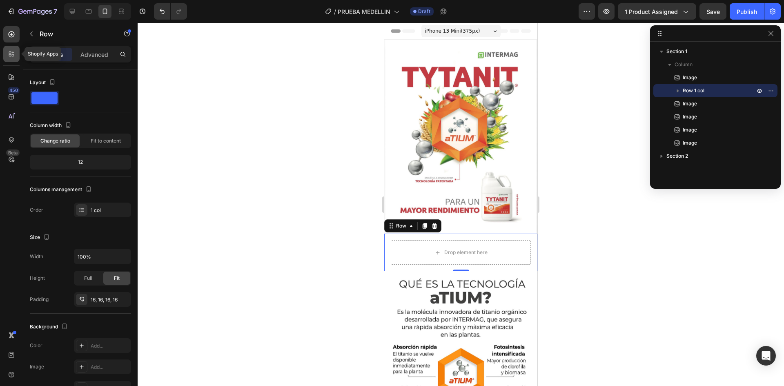
click at [14, 52] on icon at bounding box center [11, 54] width 8 height 8
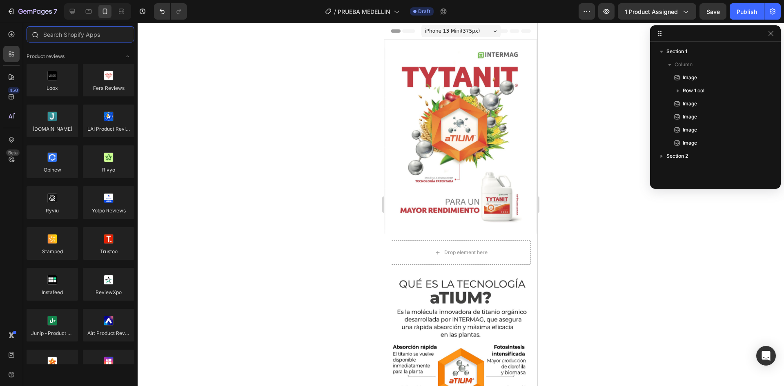
click at [77, 35] on input "text" at bounding box center [81, 34] width 108 height 16
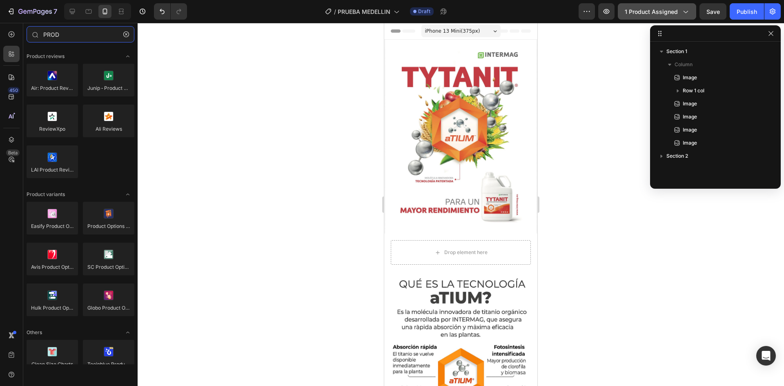
type input "PROD"
click at [651, 10] on span "1 product assigned" at bounding box center [651, 11] width 53 height 9
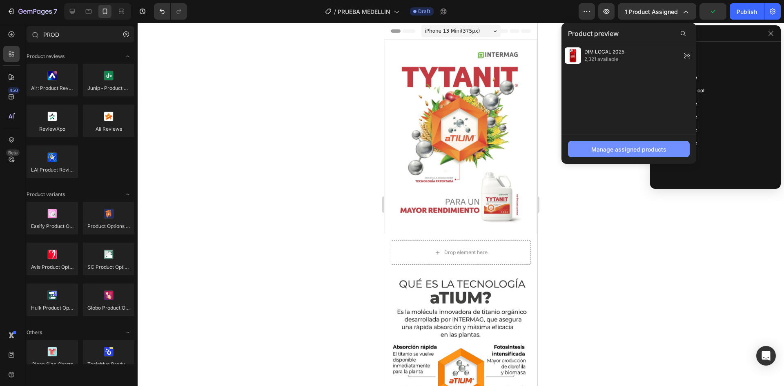
click at [625, 151] on div "Manage assigned products" at bounding box center [629, 149] width 75 height 9
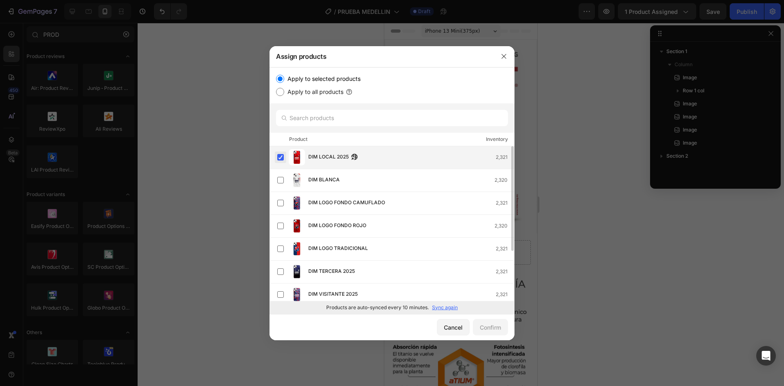
click at [280, 157] on label at bounding box center [280, 157] width 7 height 7
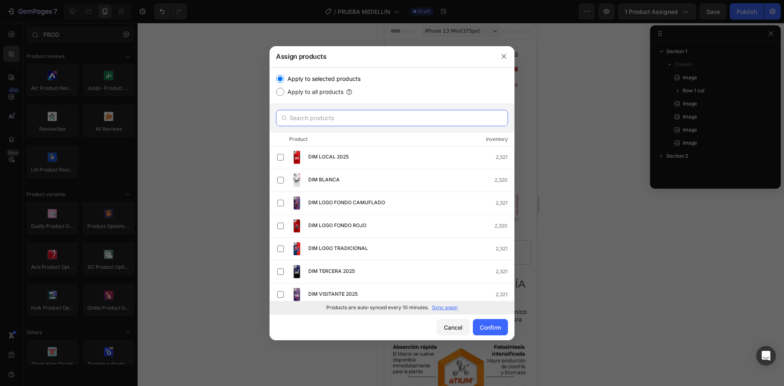
click at [315, 120] on input "text" at bounding box center [392, 118] width 232 height 16
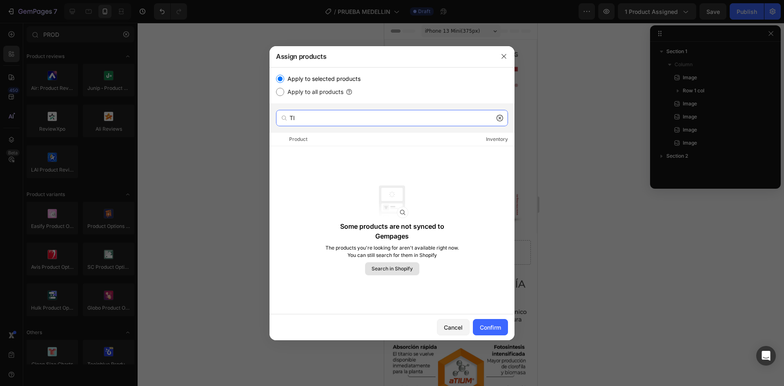
type input "TI"
click at [389, 269] on span "Search in Shopify" at bounding box center [392, 268] width 41 height 7
click at [357, 121] on input "TI" at bounding box center [392, 118] width 232 height 16
click at [503, 57] on icon "button" at bounding box center [504, 56] width 4 height 4
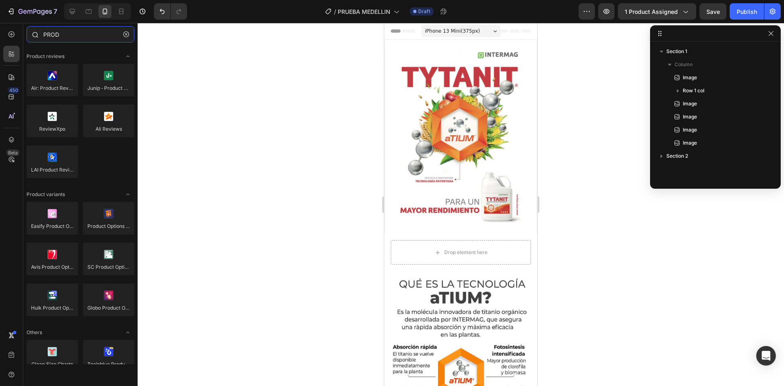
click at [77, 32] on input "PROD" at bounding box center [81, 34] width 108 height 16
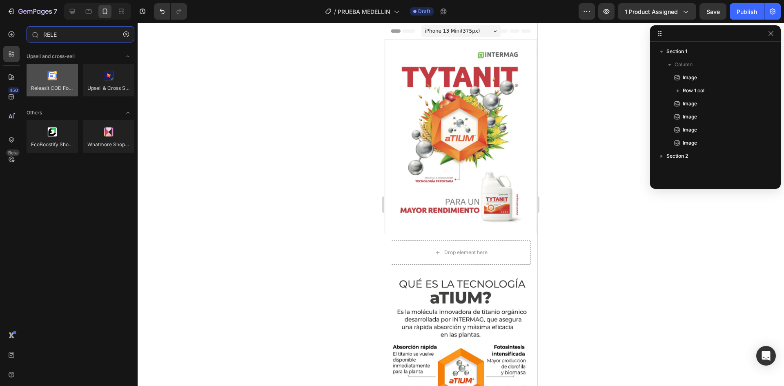
type input "RELE"
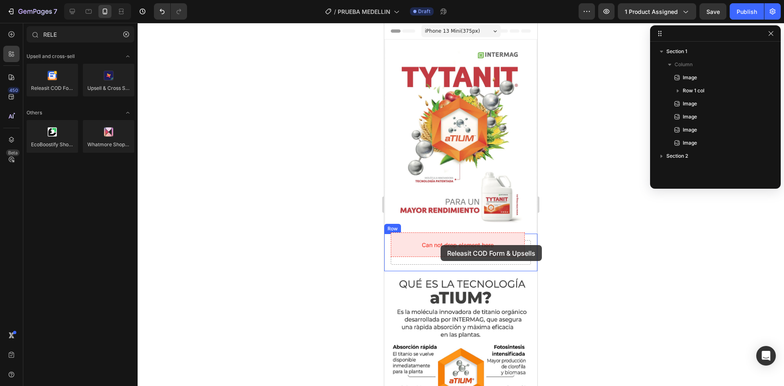
drag, startPoint x: 441, startPoint y: 102, endPoint x: 441, endPoint y: 245, distance: 143.4
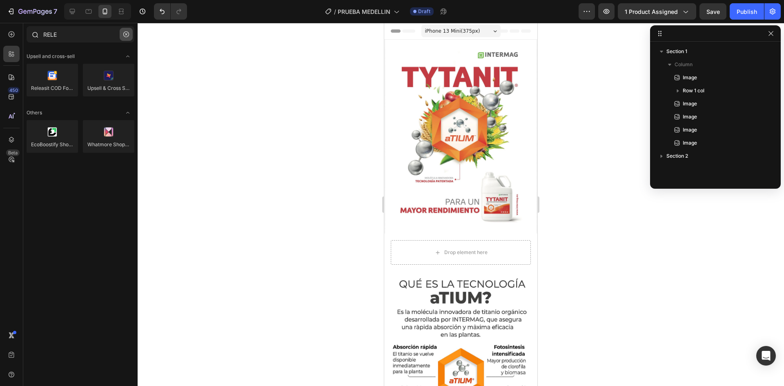
click at [125, 37] on button "button" at bounding box center [126, 34] width 13 height 13
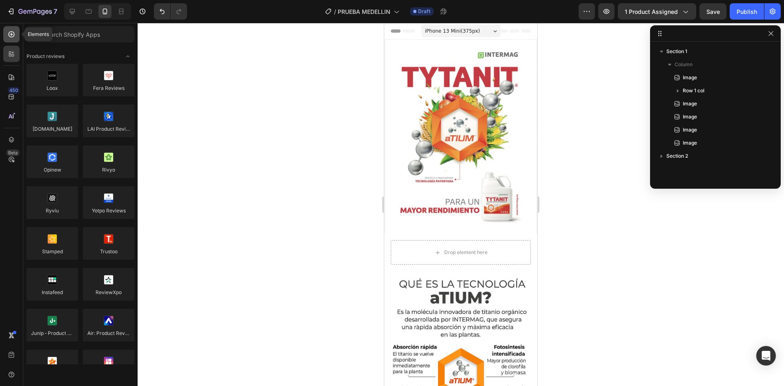
click at [14, 32] on icon at bounding box center [11, 34] width 8 height 8
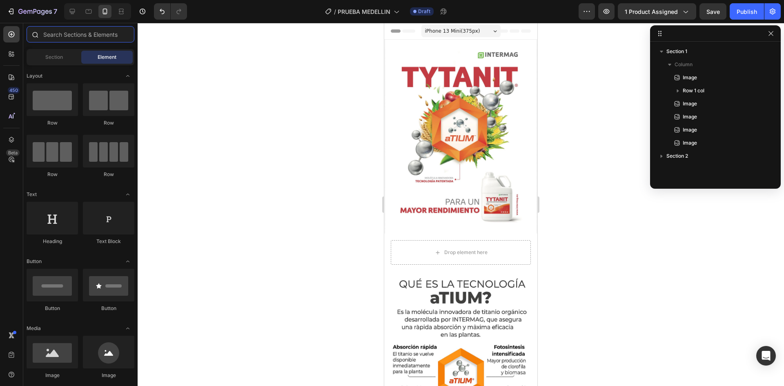
click at [71, 35] on input "text" at bounding box center [81, 34] width 108 height 16
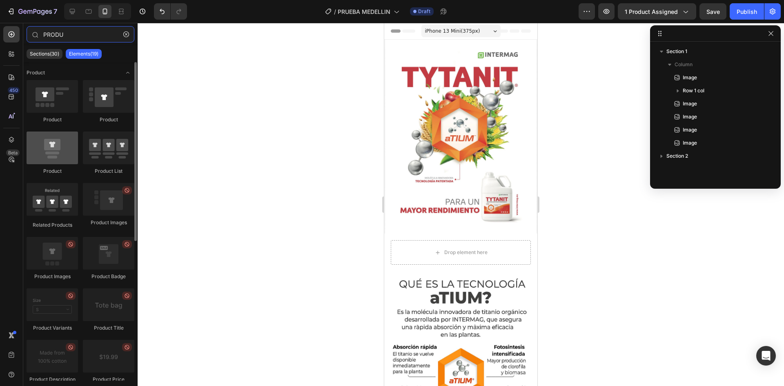
type input "PRODU"
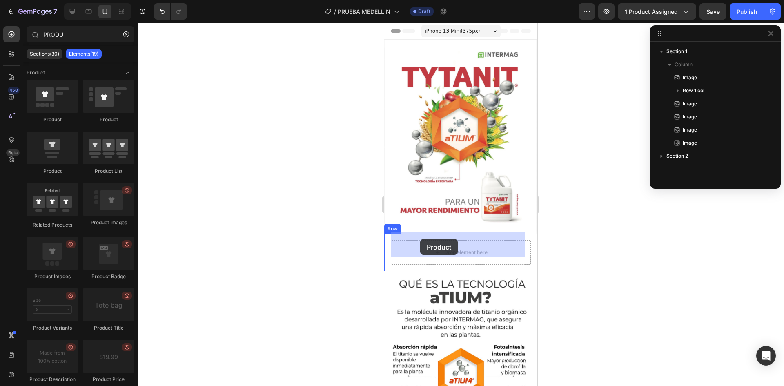
drag, startPoint x: 440, startPoint y: 179, endPoint x: 396, endPoint y: 236, distance: 71.7
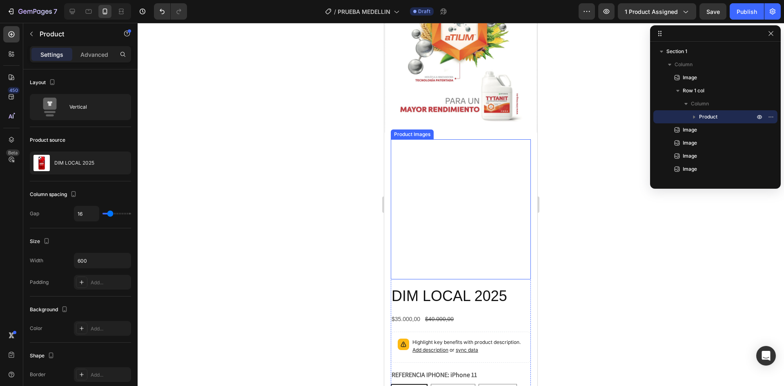
scroll to position [123, 0]
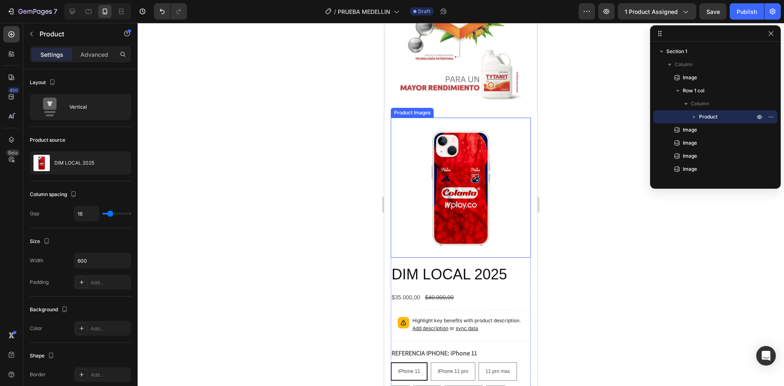
click at [467, 155] on img at bounding box center [461, 188] width 140 height 140
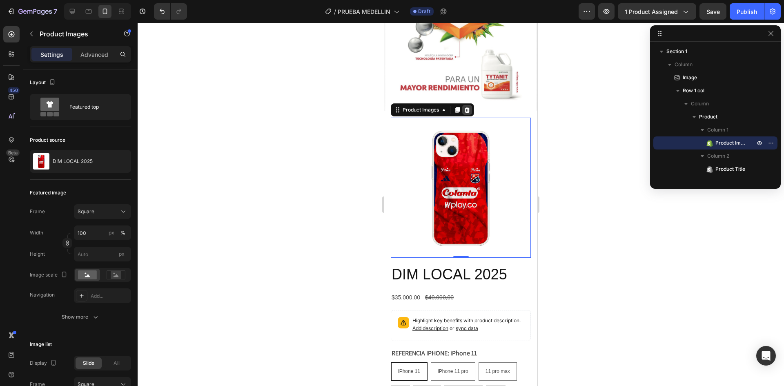
click at [469, 107] on icon at bounding box center [467, 110] width 7 height 7
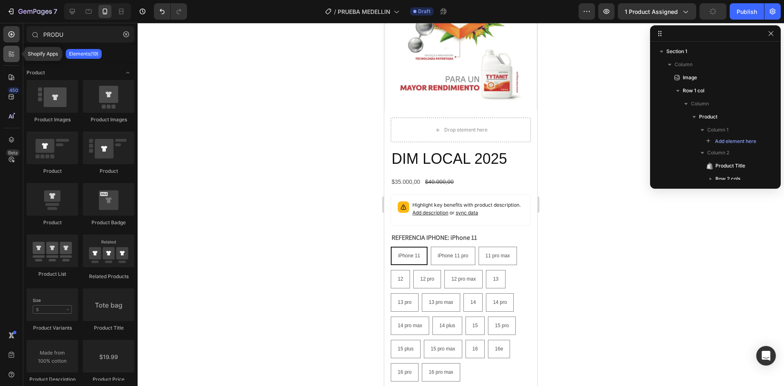
click at [10, 56] on icon at bounding box center [10, 55] width 2 height 2
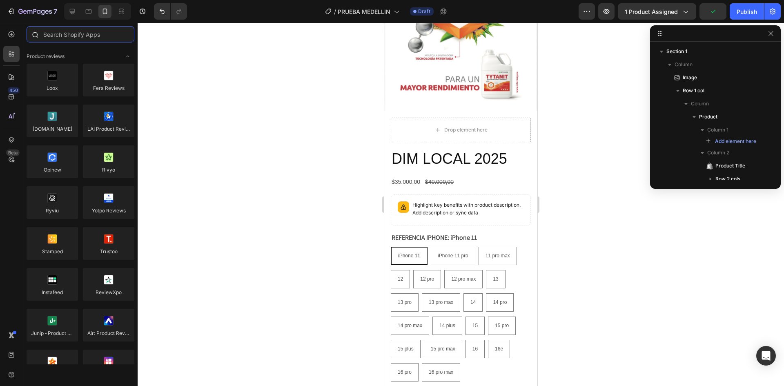
click at [83, 32] on input "text" at bounding box center [81, 34] width 108 height 16
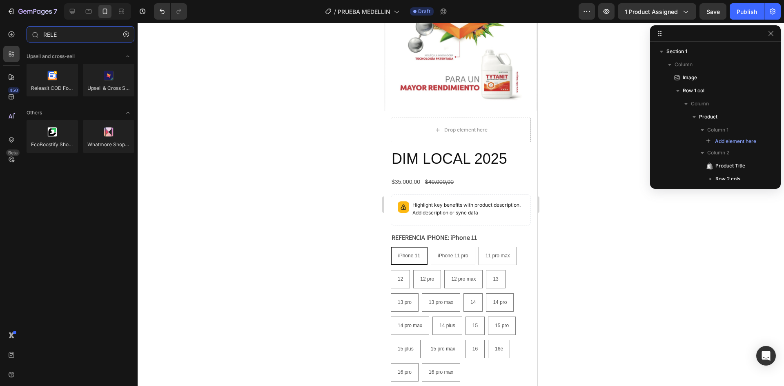
type input "RELE"
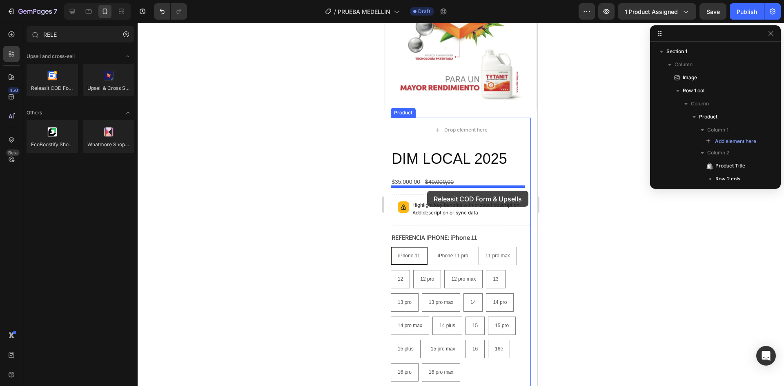
drag, startPoint x: 551, startPoint y: 129, endPoint x: 427, endPoint y: 191, distance: 137.9
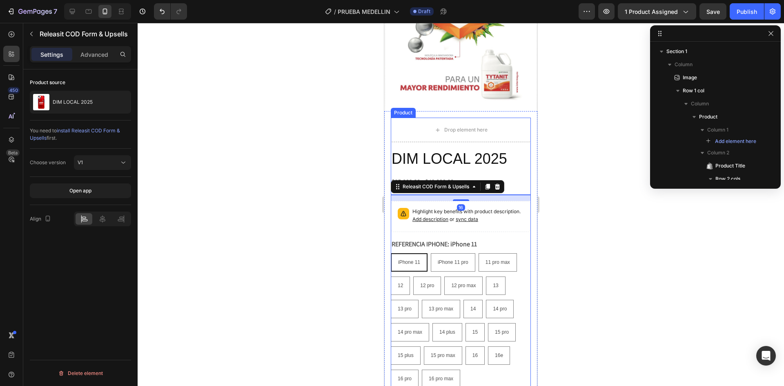
scroll to position [138, 0]
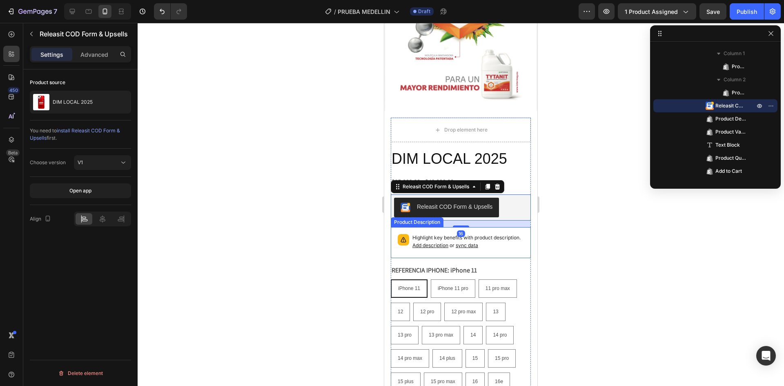
click at [516, 238] on p "Highlight key benefits with product description. Add description or sync data" at bounding box center [469, 242] width 112 height 16
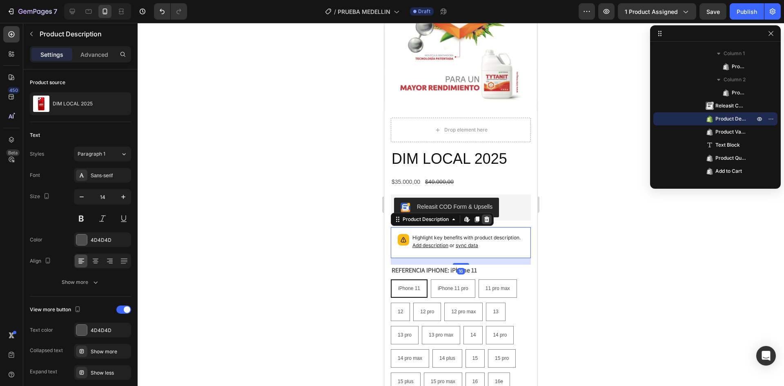
click at [487, 216] on icon at bounding box center [487, 219] width 7 height 7
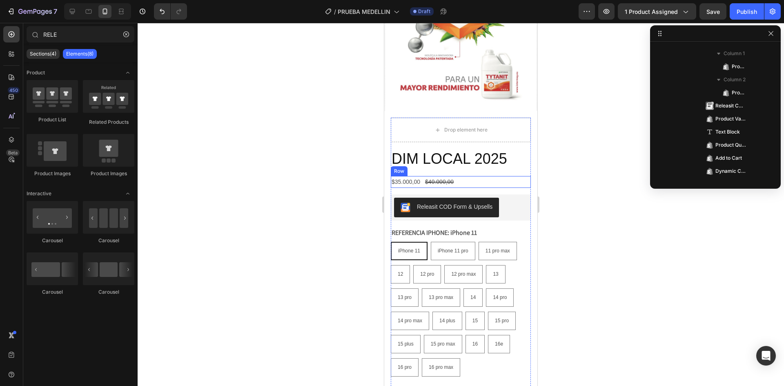
click at [503, 176] on div "$35.000,00 Product Price Product Price $40.000,00 Product Price Product Price R…" at bounding box center [461, 182] width 140 height 12
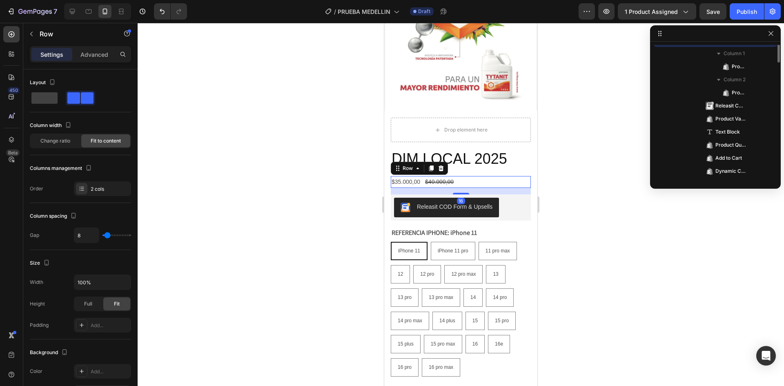
scroll to position [73, 0]
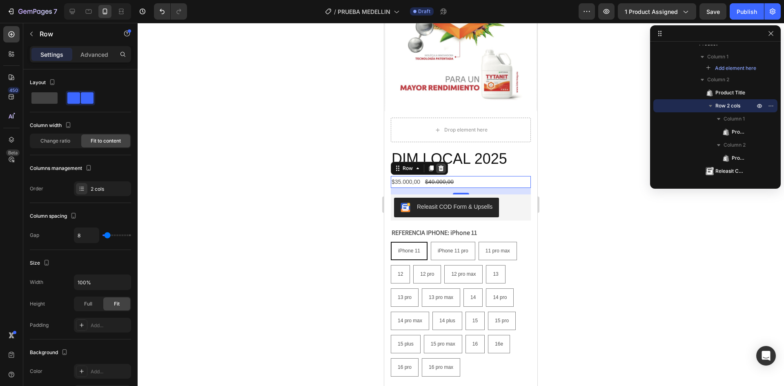
click at [446, 163] on div at bounding box center [441, 168] width 10 height 10
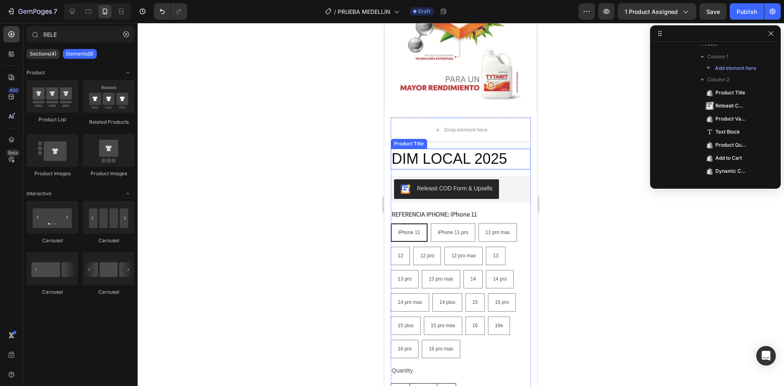
click at [483, 158] on h2 "DIM LOCAL 2025" at bounding box center [461, 159] width 140 height 21
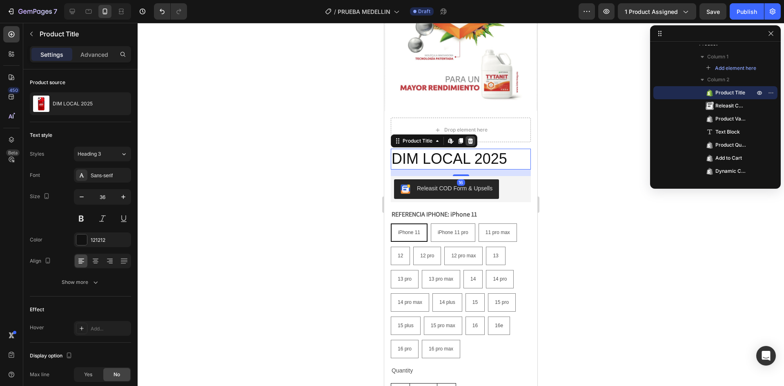
click at [471, 138] on icon at bounding box center [470, 141] width 5 height 6
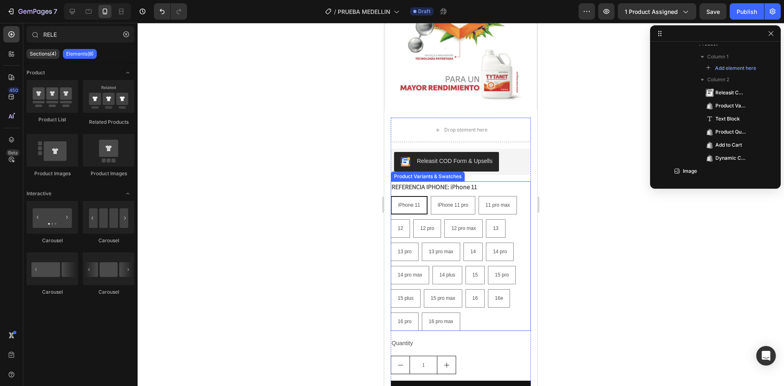
click at [505, 181] on div "REFERENCIA IPHONE: iPhone 11 iPhone 11 iPhone 11 iPhone 11 iPhone 11 pro iPhone…" at bounding box center [461, 256] width 140 height 150
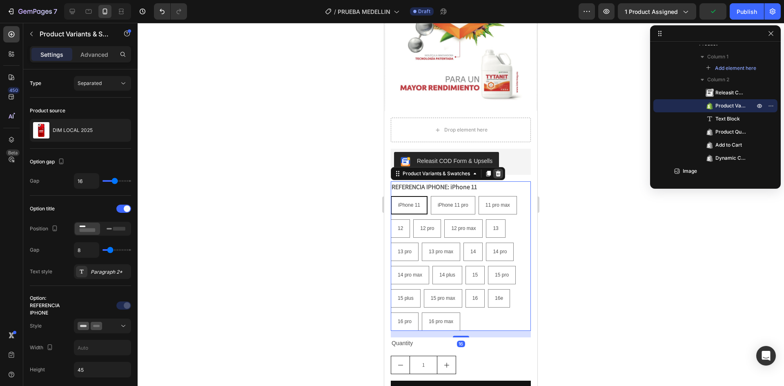
click at [498, 170] on icon at bounding box center [498, 173] width 7 height 7
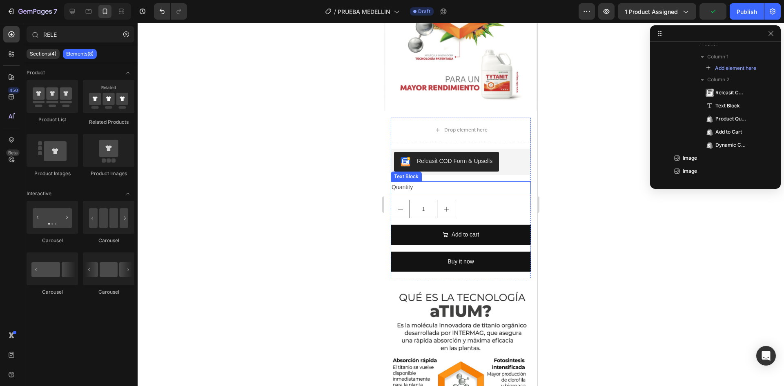
click at [490, 182] on div "Quantity" at bounding box center [461, 187] width 140 height 12
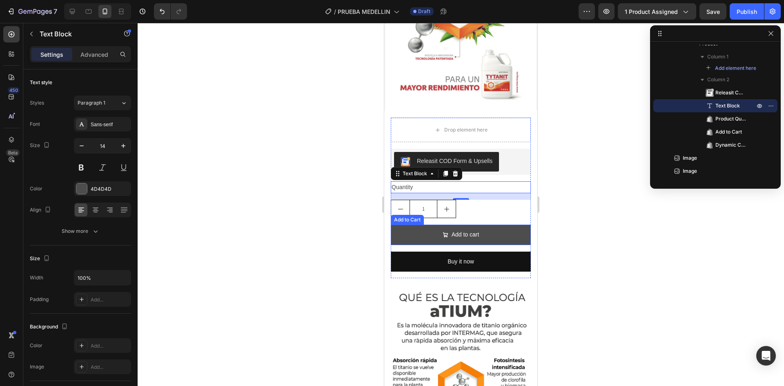
click at [478, 232] on button "Add to cart" at bounding box center [461, 235] width 140 height 20
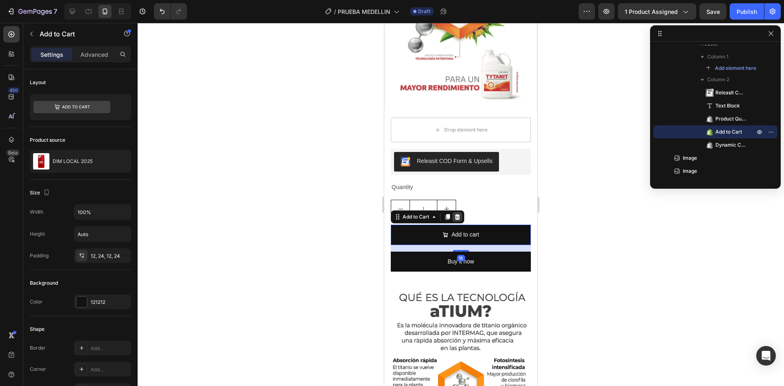
click at [457, 214] on icon at bounding box center [457, 217] width 7 height 7
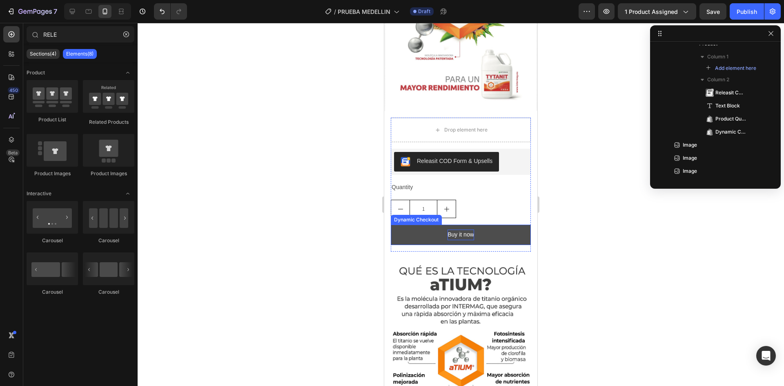
click at [460, 230] on div "Buy it now" at bounding box center [461, 235] width 27 height 10
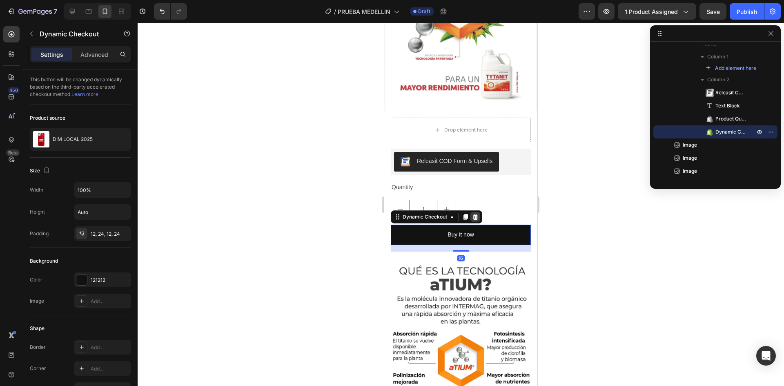
click at [473, 214] on icon at bounding box center [475, 217] width 5 height 6
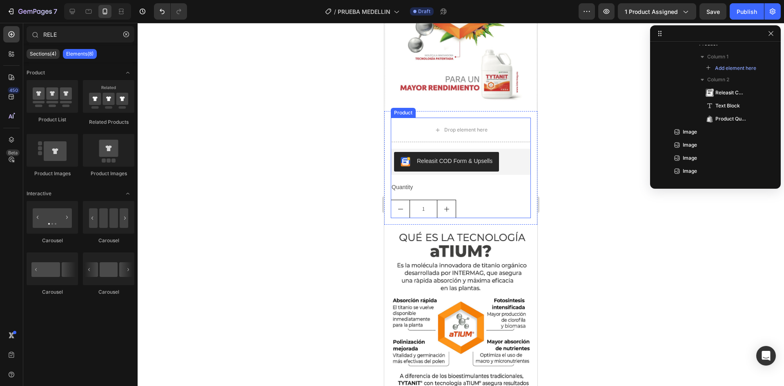
click at [483, 190] on div "Releasit COD Form & Upsells Releasit COD Form & Upsells Quantity Text Block 1 P…" at bounding box center [461, 183] width 140 height 69
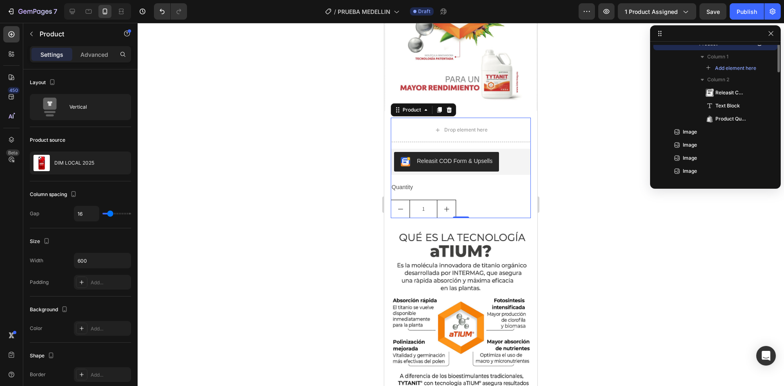
scroll to position [11, 0]
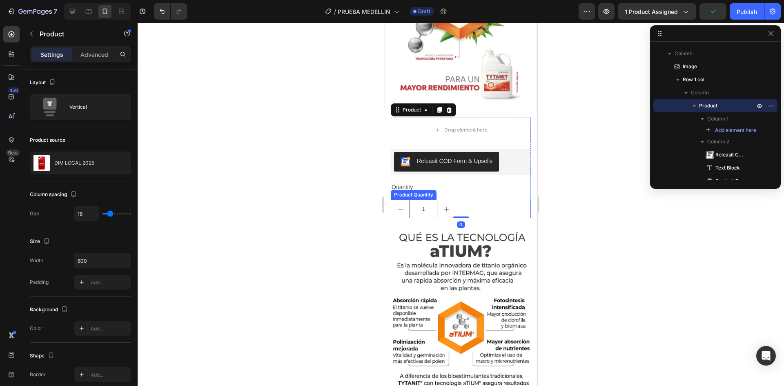
click at [484, 207] on div "1" at bounding box center [461, 209] width 140 height 18
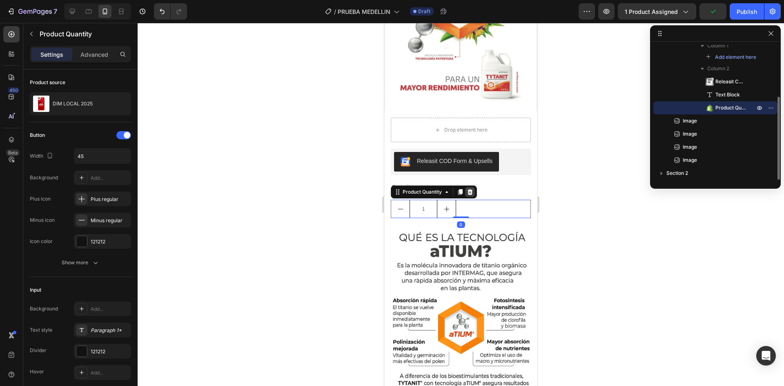
click at [472, 189] on icon at bounding box center [470, 192] width 5 height 6
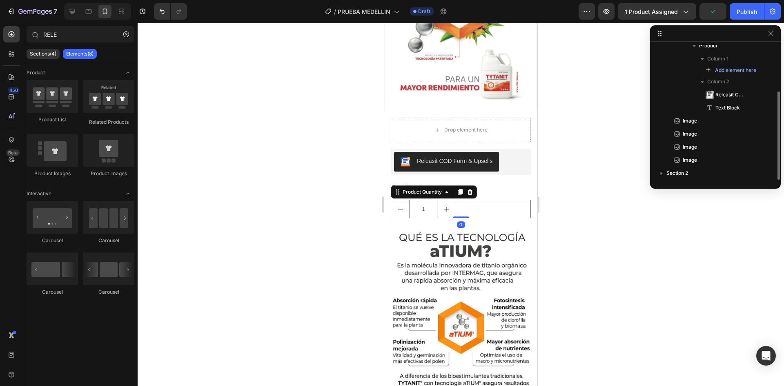
scroll to position [71, 0]
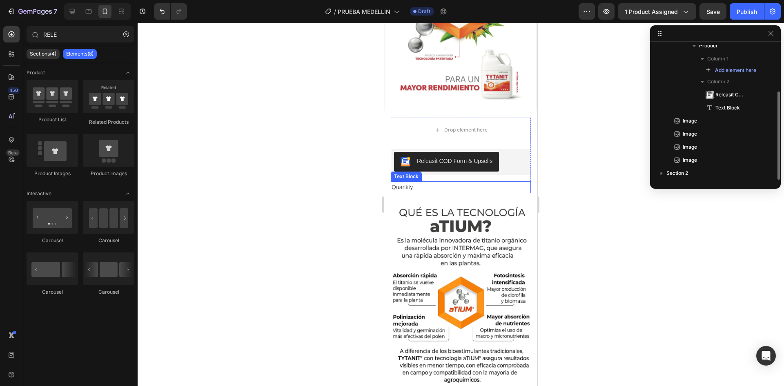
click at [424, 181] on div "Quantity" at bounding box center [461, 187] width 140 height 12
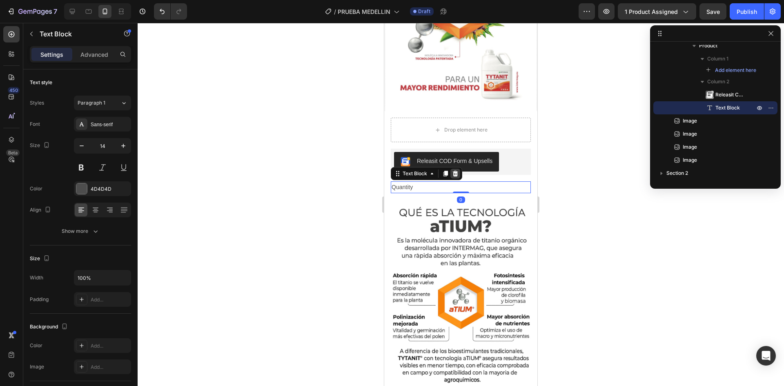
click at [456, 170] on icon at bounding box center [455, 173] width 7 height 7
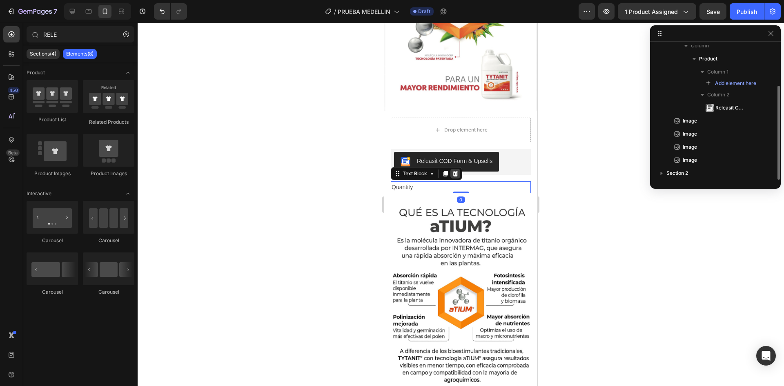
scroll to position [58, 0]
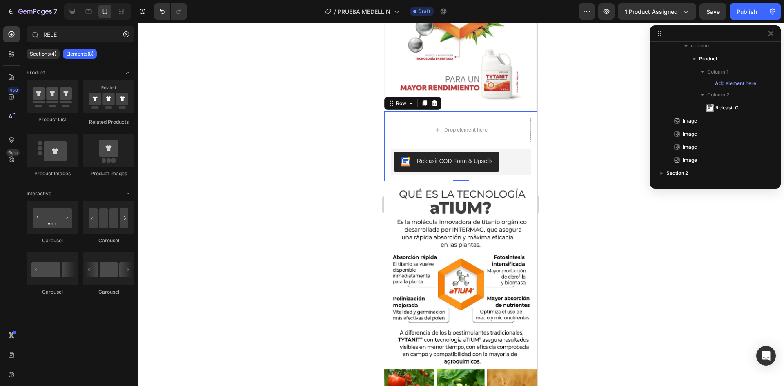
click at [489, 111] on div "Drop element here Releasit COD Form & Upsells Releasit COD Form & Upsells Produ…" at bounding box center [460, 146] width 153 height 70
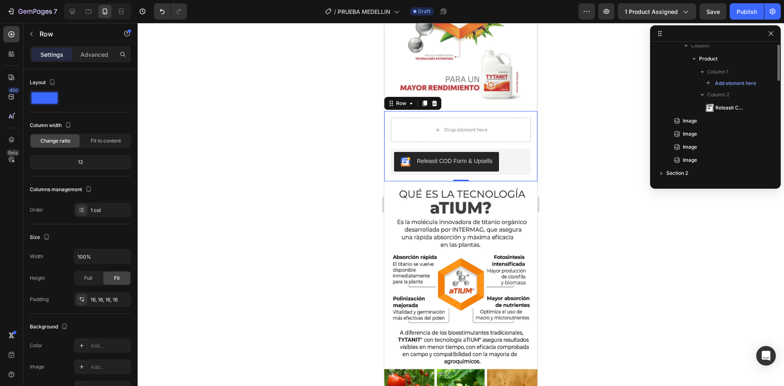
scroll to position [0, 0]
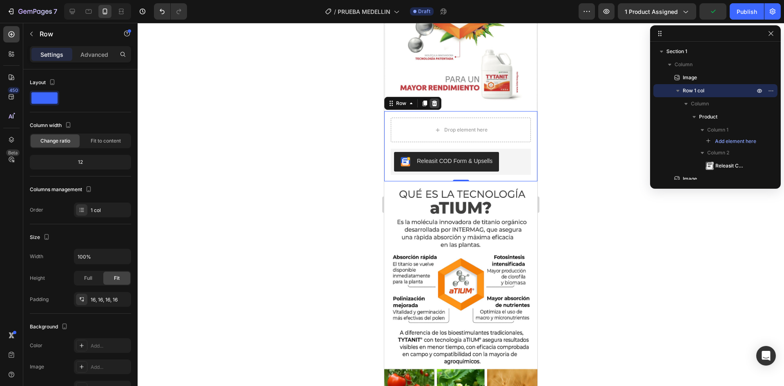
click at [438, 98] on div at bounding box center [435, 103] width 10 height 10
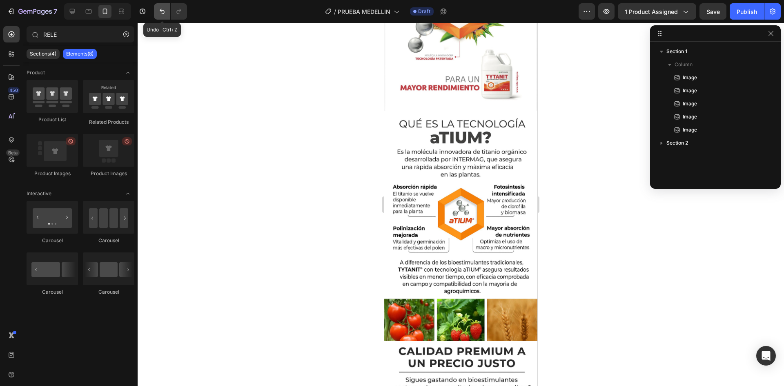
click at [158, 9] on icon "Undo/Redo" at bounding box center [162, 11] width 8 height 8
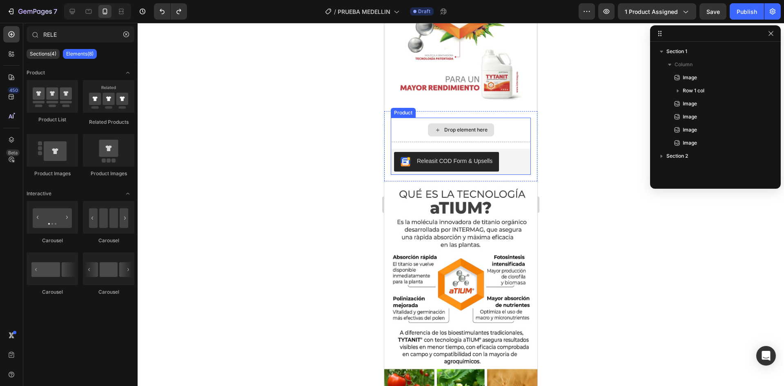
click at [469, 127] on div "Drop element here" at bounding box center [465, 130] width 43 height 7
click at [127, 36] on icon "button" at bounding box center [126, 34] width 6 height 6
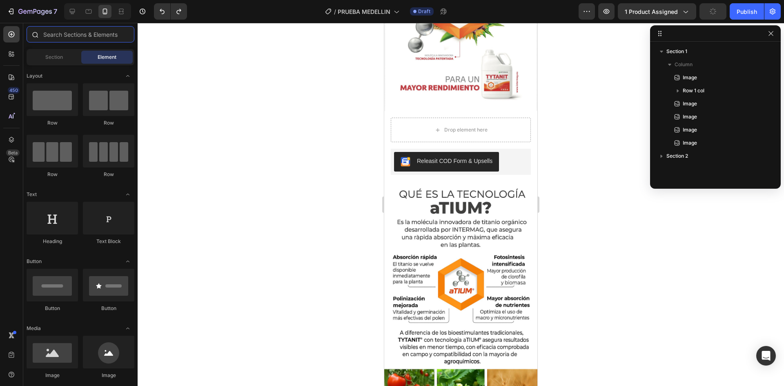
click at [57, 36] on input "text" at bounding box center [81, 34] width 108 height 16
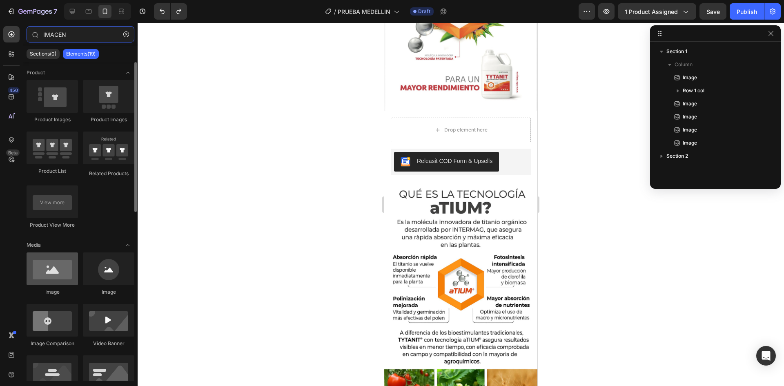
type input "IMAGEN"
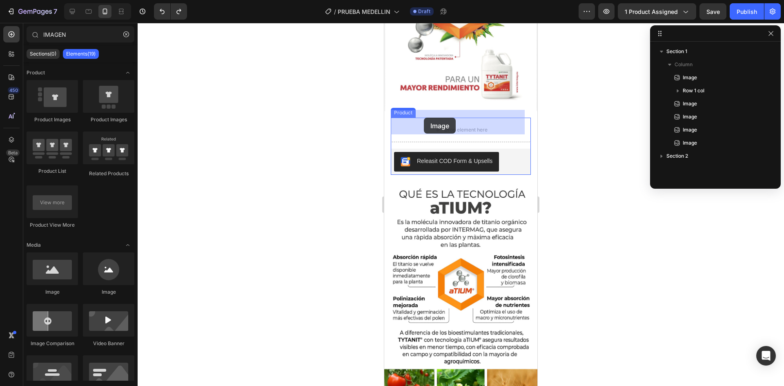
drag, startPoint x: 439, startPoint y: 298, endPoint x: 424, endPoint y: 118, distance: 180.8
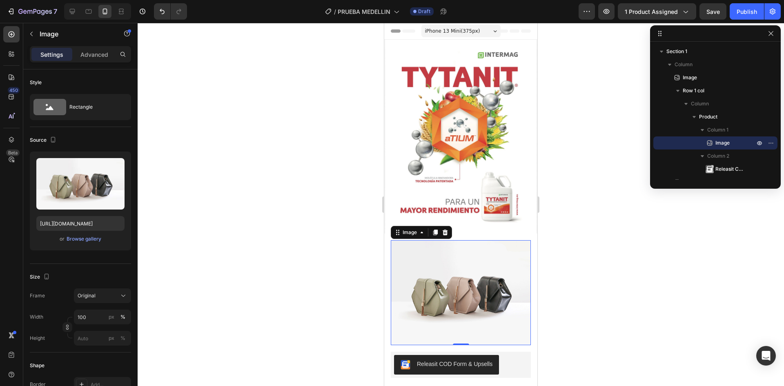
click at [454, 31] on span "iPhone 13 Mini ( 375 px)" at bounding box center [452, 31] width 55 height 8
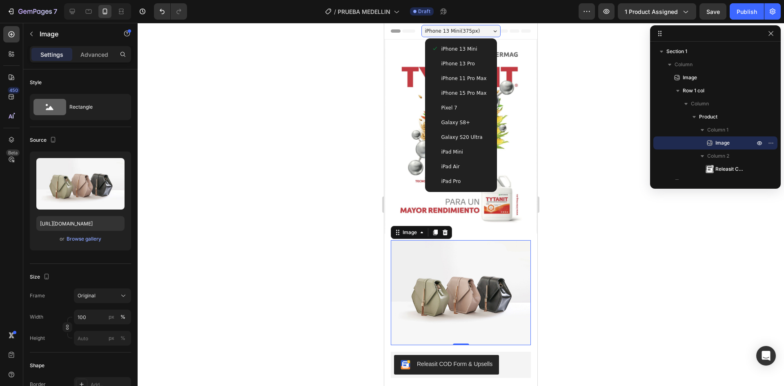
click at [472, 92] on span "iPhone 15 Pro Max" at bounding box center [464, 93] width 45 height 8
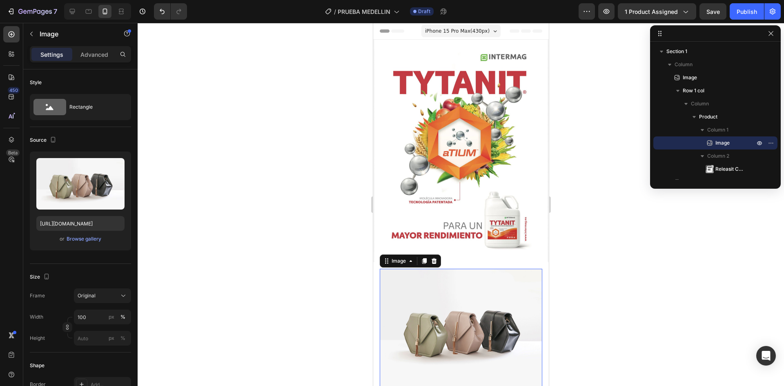
click at [397, 31] on span "Header" at bounding box center [397, 31] width 18 height 8
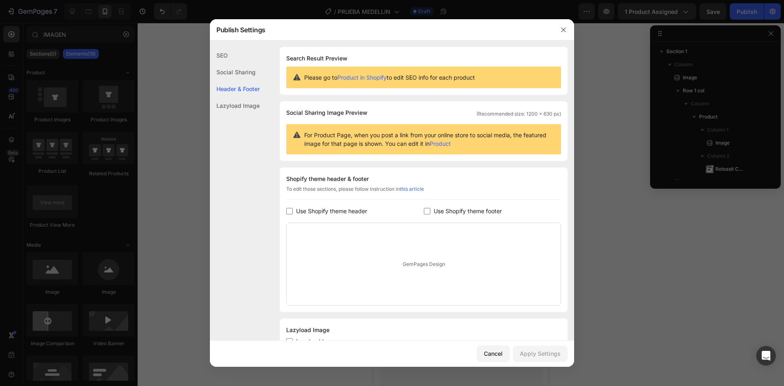
scroll to position [32, 0]
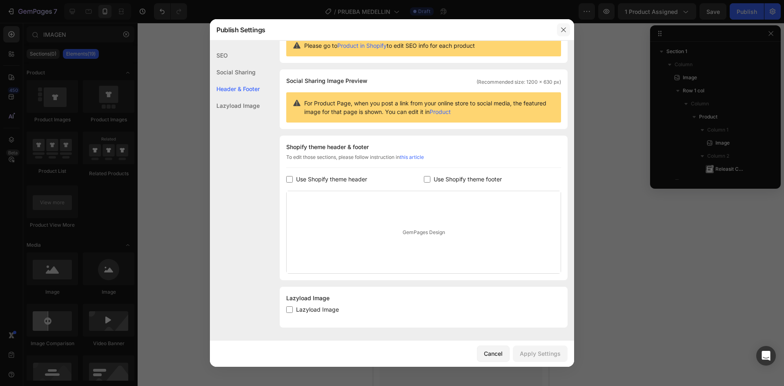
click at [568, 31] on button "button" at bounding box center [563, 29] width 13 height 13
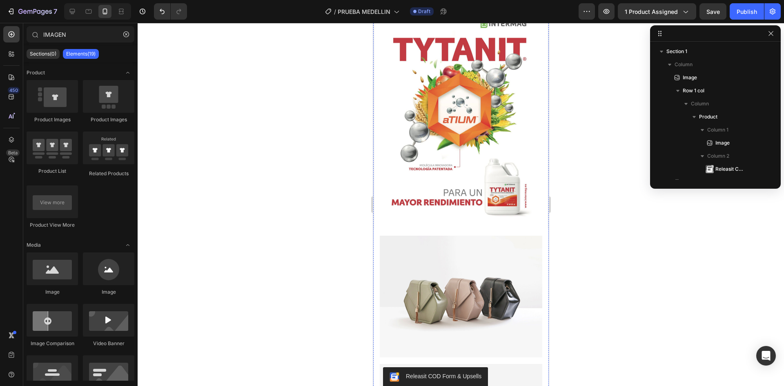
scroll to position [0, 0]
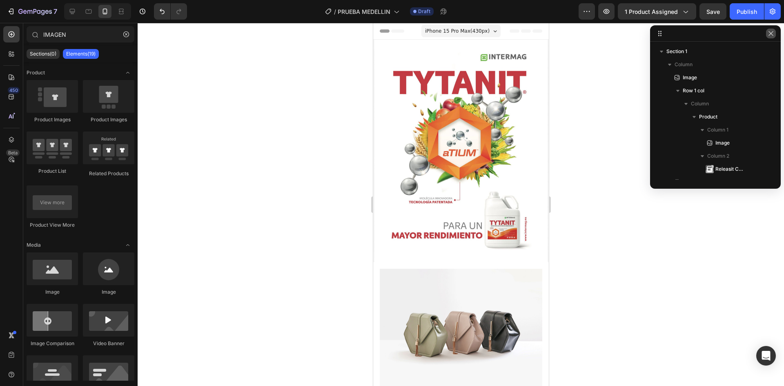
click at [773, 35] on icon "button" at bounding box center [771, 33] width 4 height 4
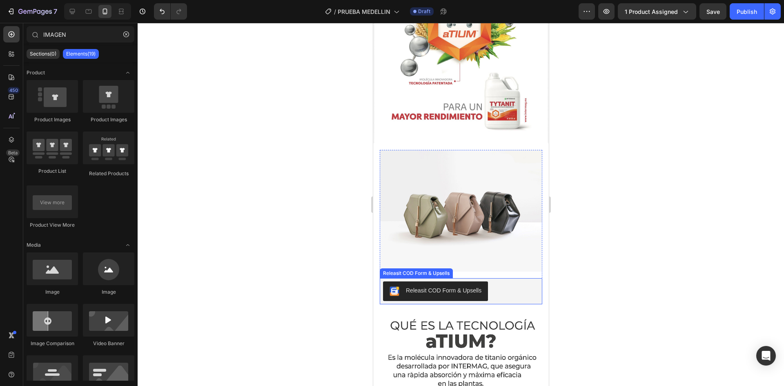
scroll to position [163, 0]
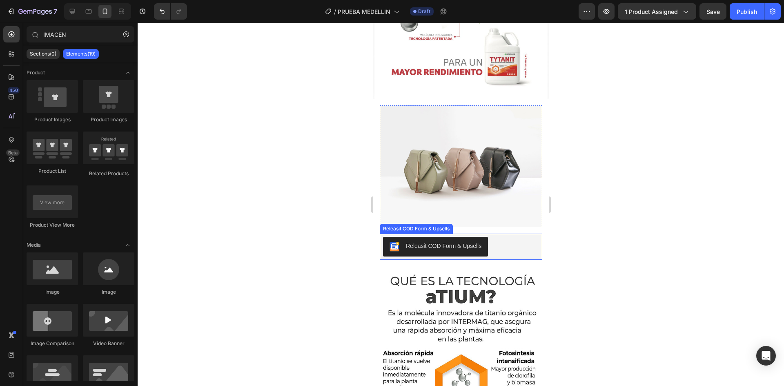
click at [502, 237] on div "Releasit COD Form & Upsells" at bounding box center [461, 247] width 156 height 20
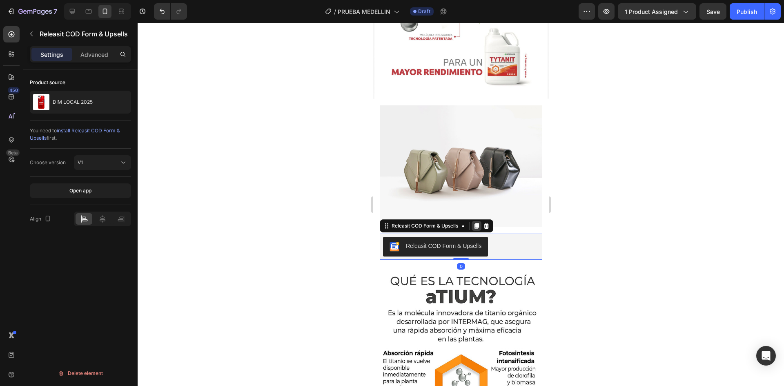
click at [479, 223] on icon at bounding box center [476, 226] width 7 height 7
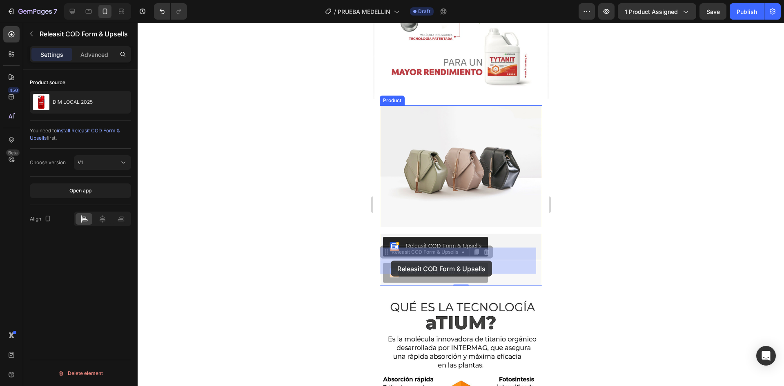
drag, startPoint x: 386, startPoint y: 240, endPoint x: 391, endPoint y: 261, distance: 21.3
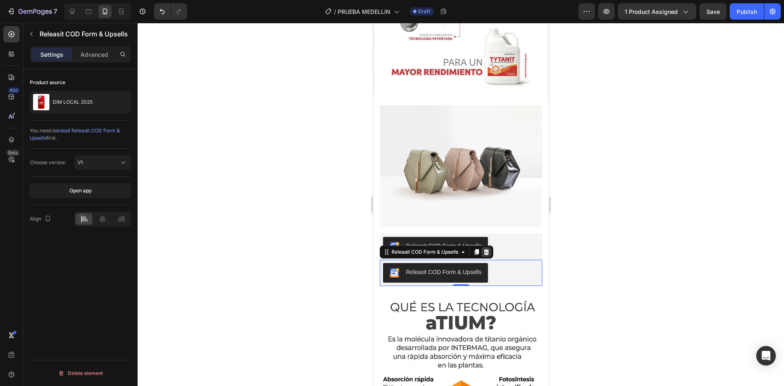
click at [485, 249] on icon at bounding box center [486, 252] width 5 height 6
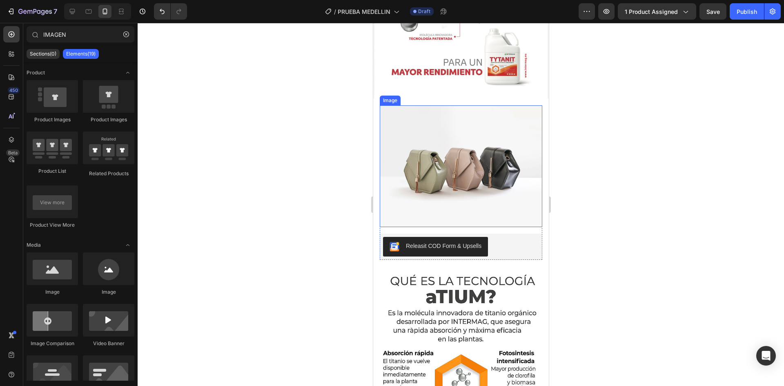
click at [384, 105] on img at bounding box center [460, 166] width 163 height 122
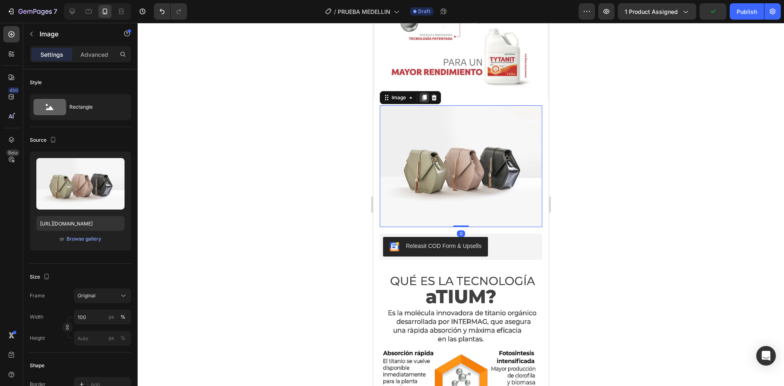
click at [428, 93] on div at bounding box center [424, 98] width 10 height 10
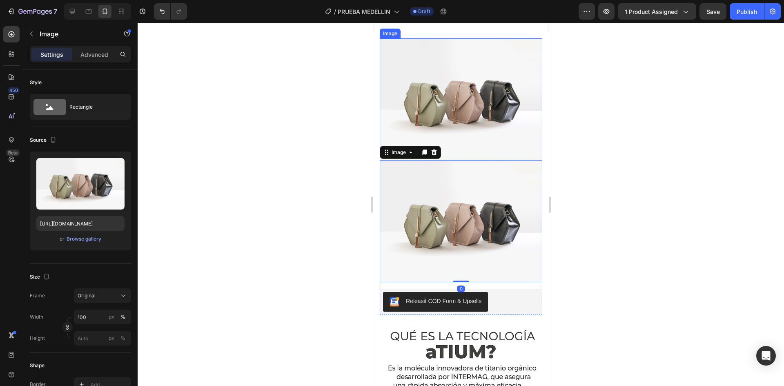
scroll to position [245, 0]
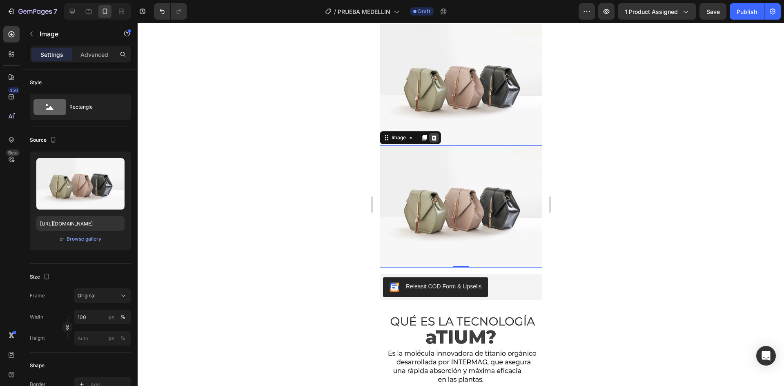
click at [435, 134] on icon at bounding box center [434, 137] width 7 height 7
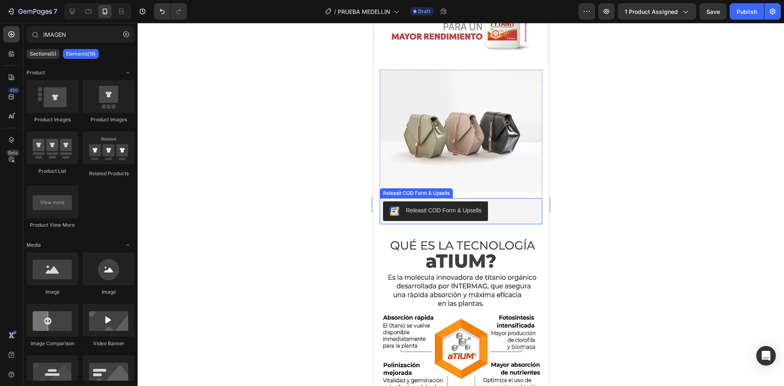
scroll to position [123, 0]
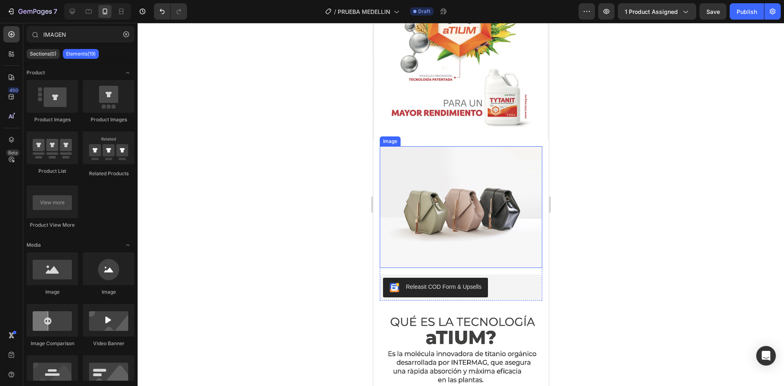
click at [453, 199] on img at bounding box center [460, 207] width 163 height 122
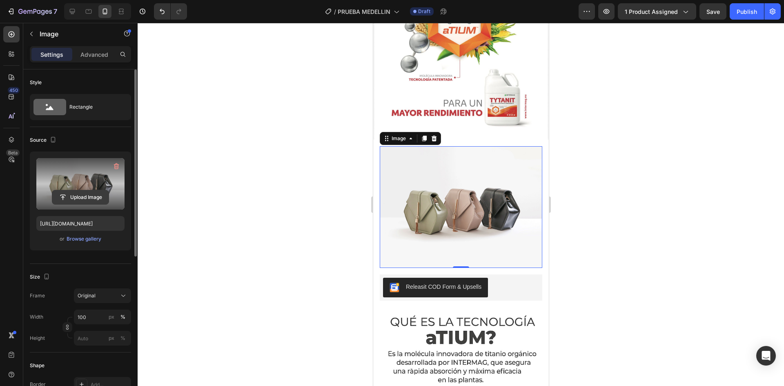
click at [75, 196] on input "file" at bounding box center [80, 197] width 56 height 14
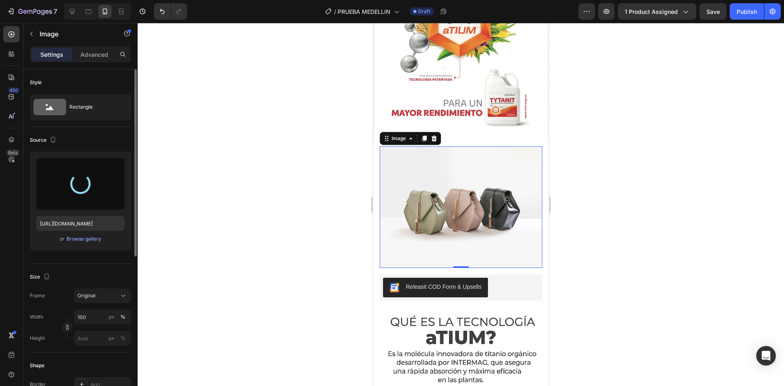
type input "[URL][DOMAIN_NAME]"
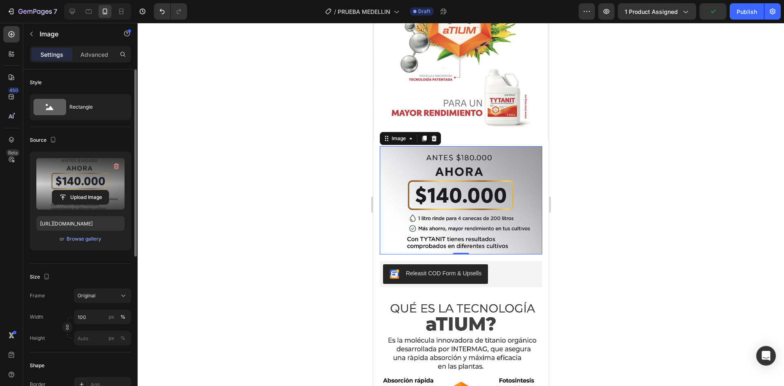
click at [620, 212] on div at bounding box center [461, 204] width 647 height 363
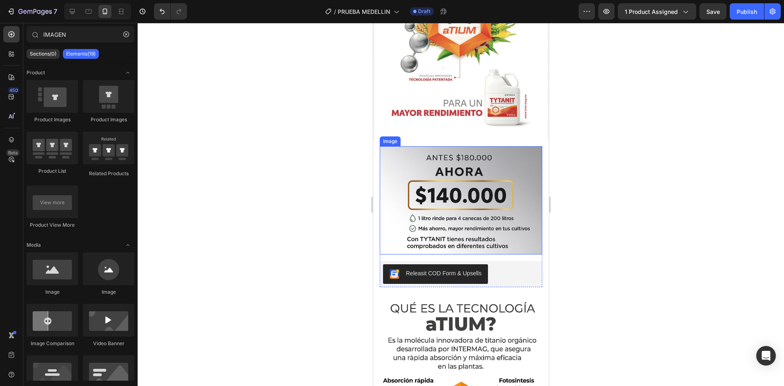
click at [479, 208] on img at bounding box center [460, 200] width 163 height 108
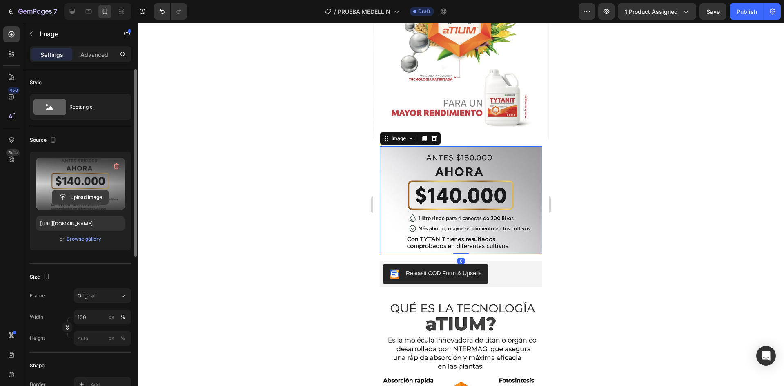
click at [83, 193] on input "file" at bounding box center [80, 197] width 56 height 14
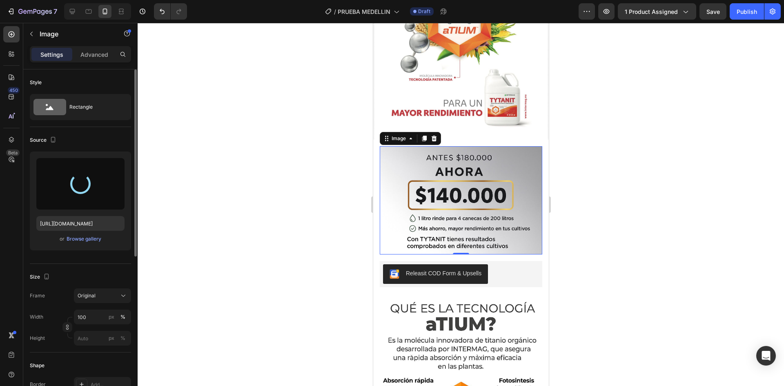
type input "[URL][DOMAIN_NAME]"
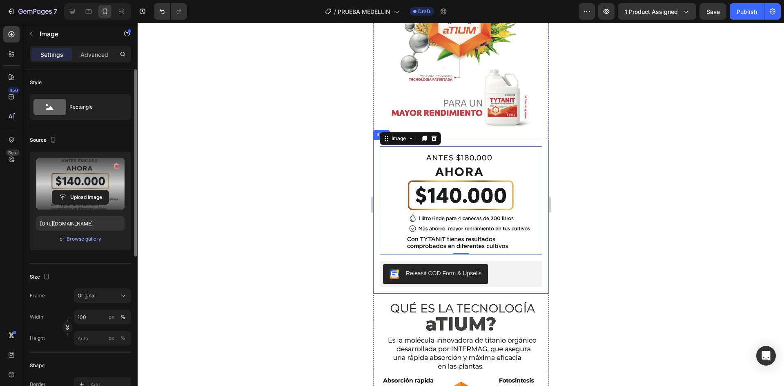
click at [541, 256] on div "Image 0 Releasit COD Form & Upsells Releasit COD Form & Upsells Product Row" at bounding box center [461, 217] width 176 height 154
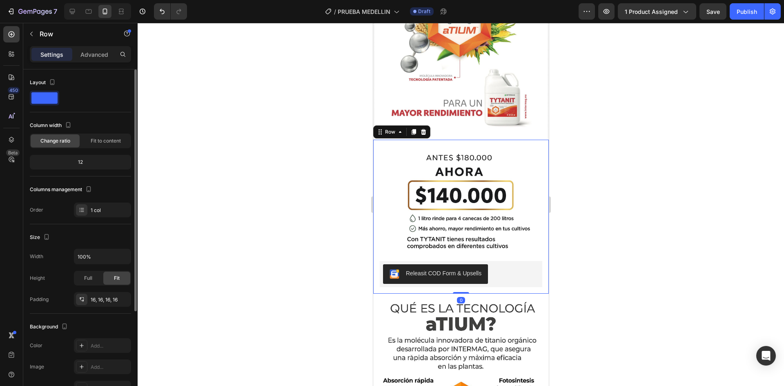
click at [604, 208] on div at bounding box center [461, 204] width 647 height 363
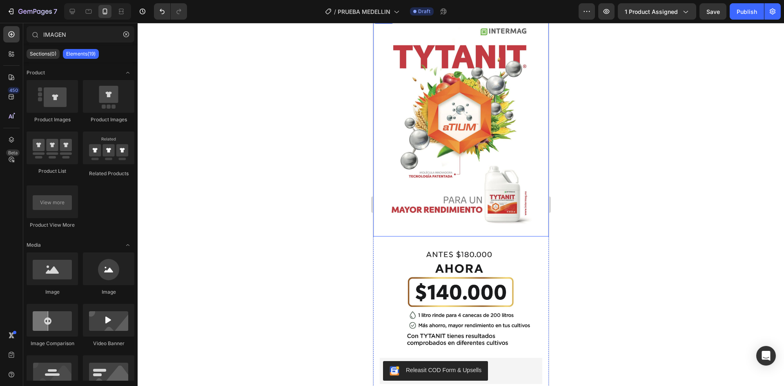
scroll to position [0, 0]
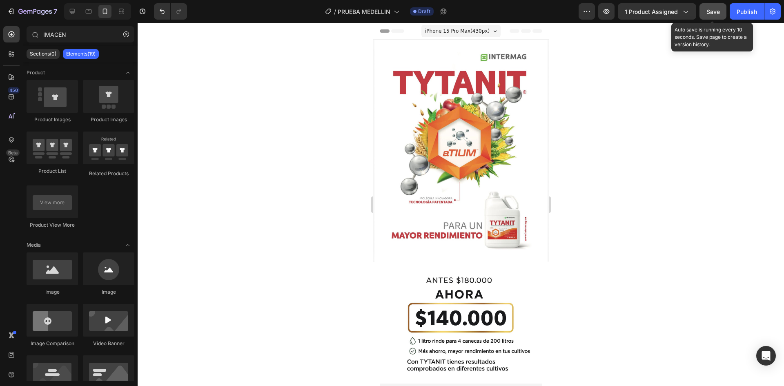
click at [715, 13] on span "Save" at bounding box center [713, 11] width 13 height 7
click at [717, 14] on span "Save" at bounding box center [713, 11] width 13 height 7
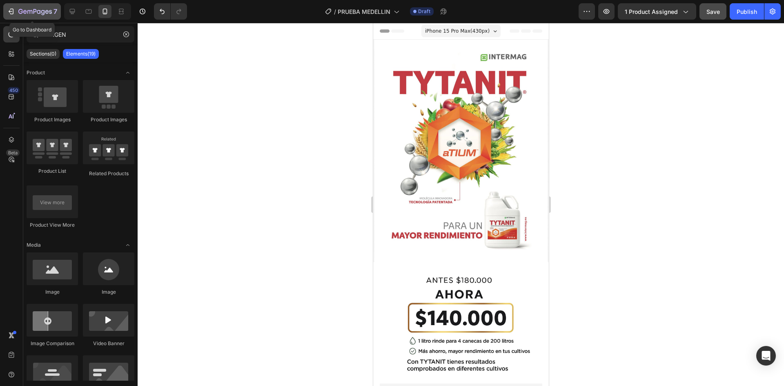
click at [26, 10] on icon "button" at bounding box center [34, 12] width 33 height 7
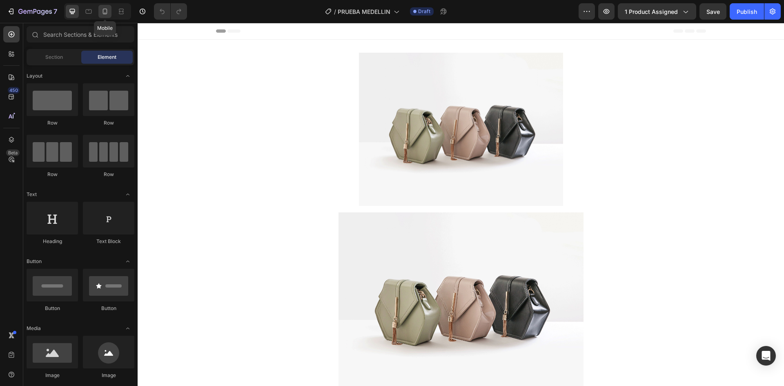
click at [102, 10] on icon at bounding box center [105, 11] width 8 height 8
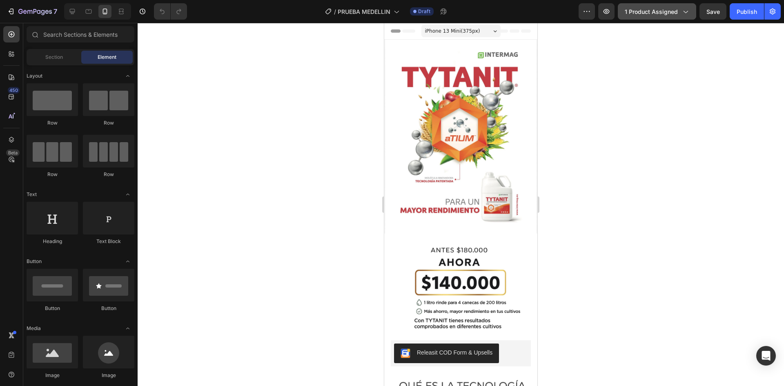
click at [676, 9] on span "1 product assigned" at bounding box center [651, 11] width 53 height 9
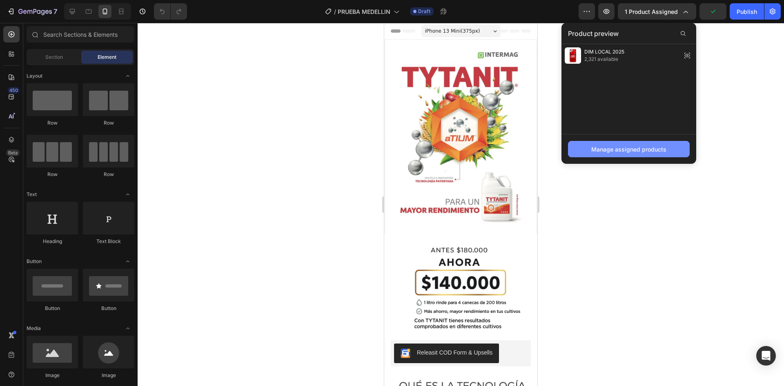
click at [647, 153] on div "Manage assigned products" at bounding box center [629, 149] width 75 height 9
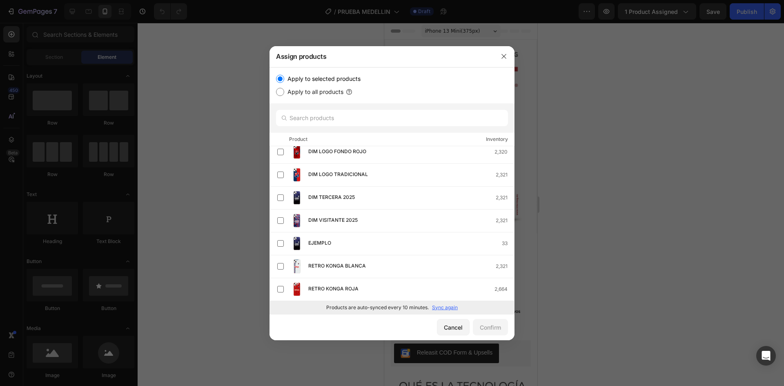
scroll to position [33, 0]
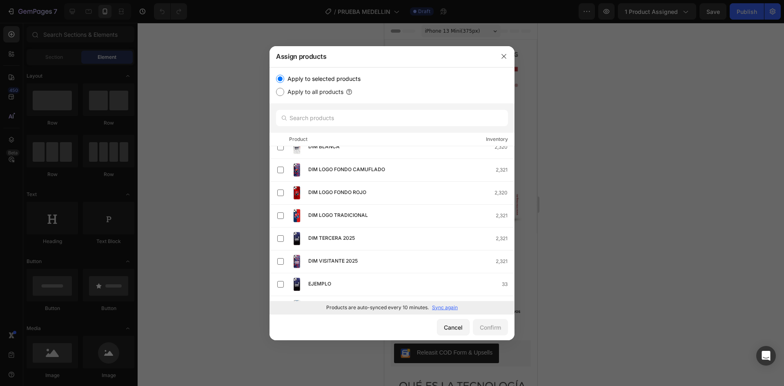
click at [452, 308] on p "Sync again" at bounding box center [445, 307] width 26 height 7
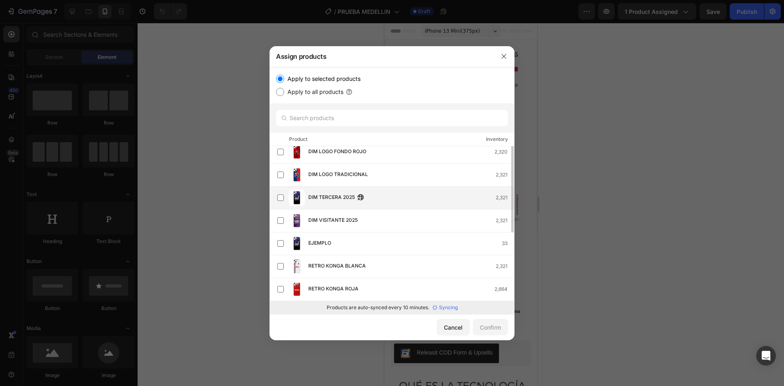
scroll to position [0, 0]
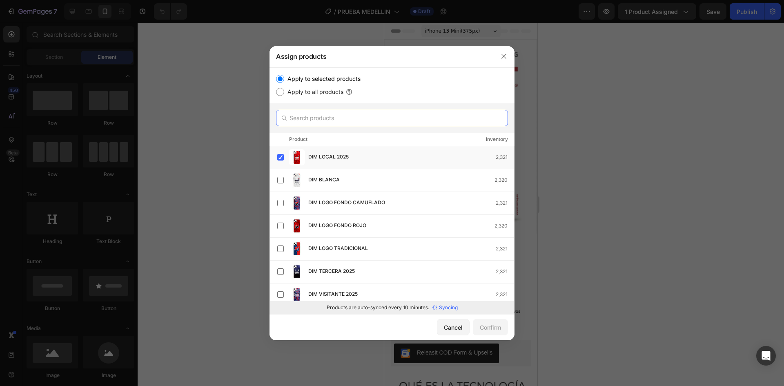
click at [331, 119] on input "text" at bounding box center [392, 118] width 232 height 16
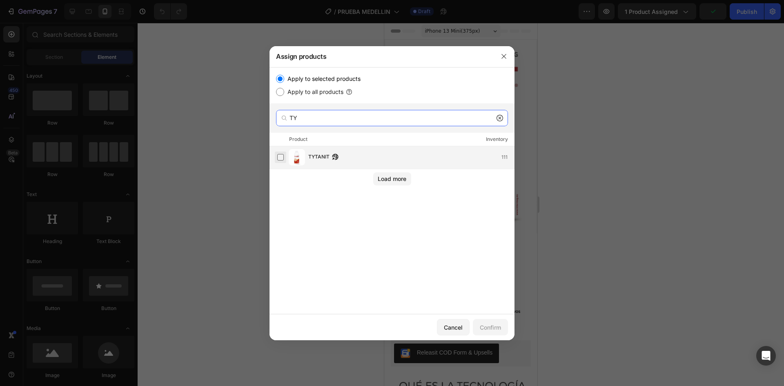
type input "TY"
click at [278, 160] on label at bounding box center [280, 157] width 7 height 7
click at [487, 329] on div "Confirm" at bounding box center [490, 327] width 21 height 9
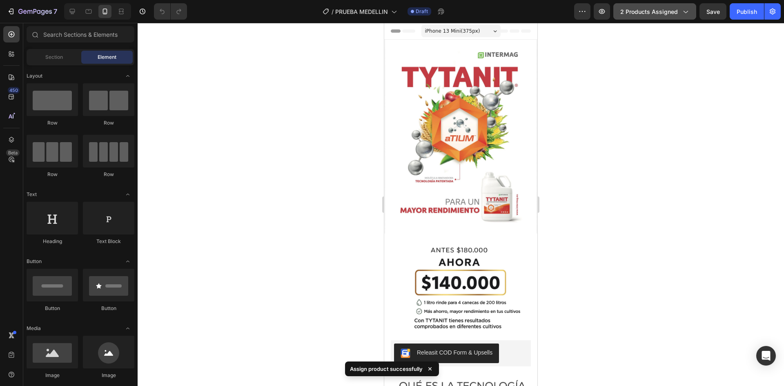
click at [681, 11] on div "2 products assigned" at bounding box center [655, 11] width 69 height 9
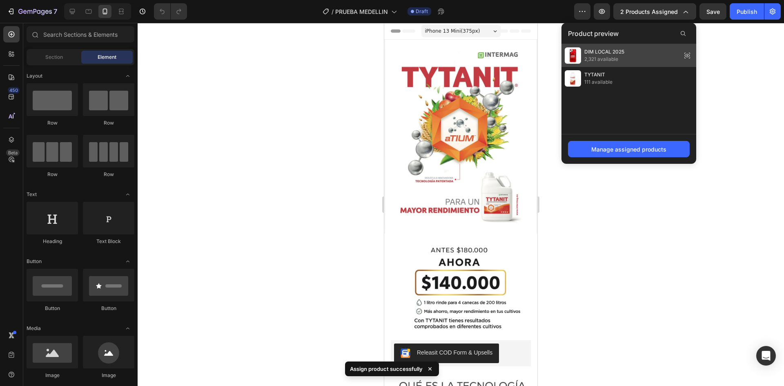
click at [618, 56] on span "2,321 available" at bounding box center [605, 59] width 40 height 7
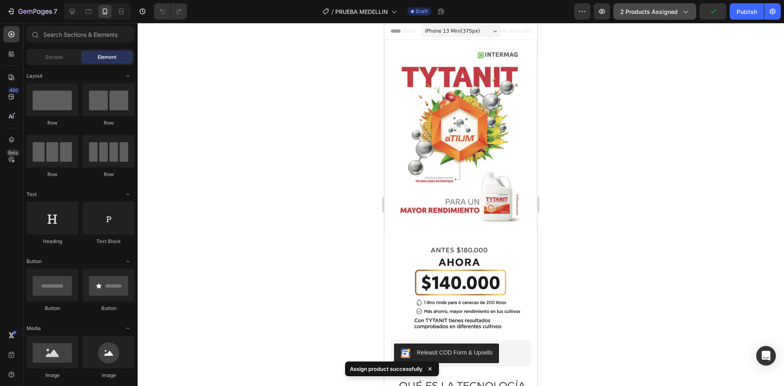
drag, startPoint x: 638, startPoint y: 15, endPoint x: 641, endPoint y: 19, distance: 4.9
click at [638, 14] on span "2 products assigned" at bounding box center [650, 11] width 58 height 9
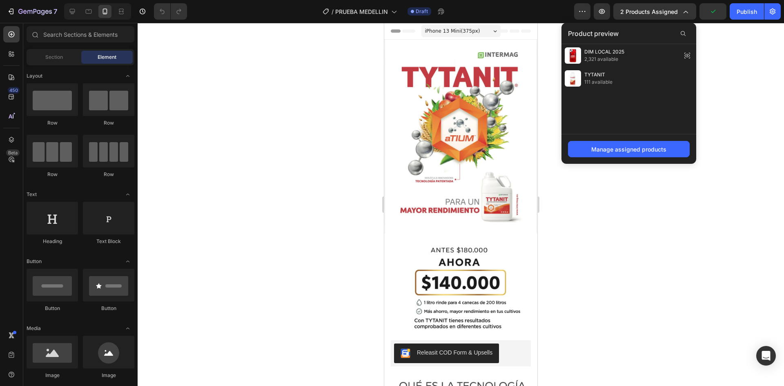
click at [645, 157] on div "Manage assigned products" at bounding box center [629, 149] width 135 height 30
click at [645, 154] on button "Manage assigned products" at bounding box center [629, 149] width 122 height 16
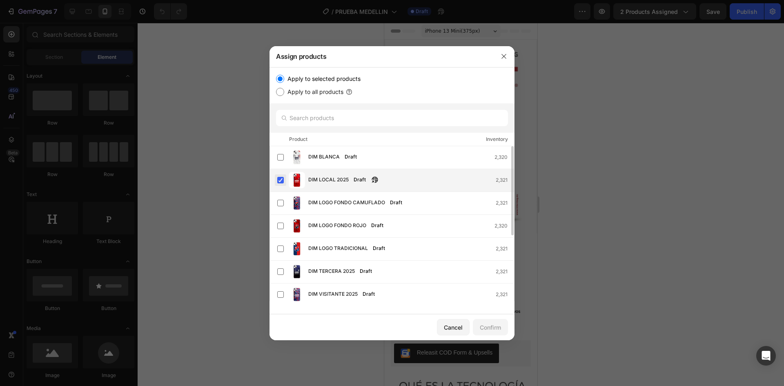
click at [280, 182] on label at bounding box center [280, 180] width 7 height 7
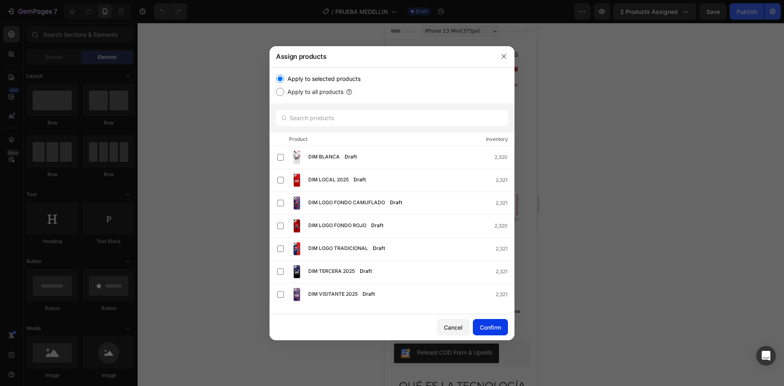
click at [501, 332] on button "Confirm" at bounding box center [490, 327] width 35 height 16
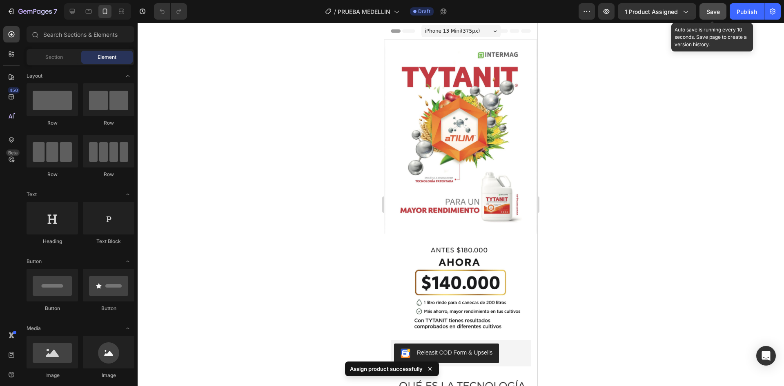
click at [717, 15] on div "Save" at bounding box center [713, 11] width 13 height 9
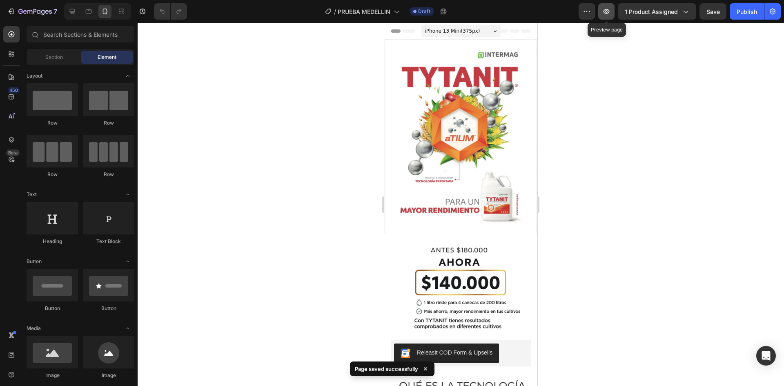
click at [609, 13] on icon "button" at bounding box center [607, 11] width 8 height 8
